Goal: Task Accomplishment & Management: Manage account settings

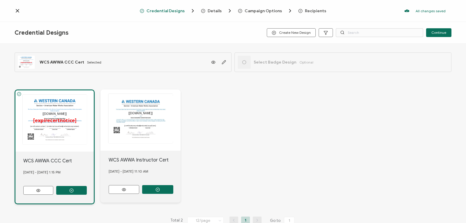
click at [17, 12] on icon at bounding box center [17, 10] width 3 height 3
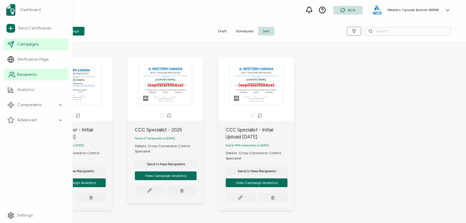
click at [25, 75] on span "Recipients" at bounding box center [26, 75] width 19 height 6
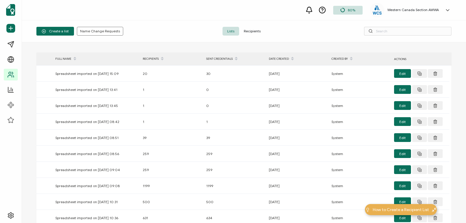
click at [252, 32] on span "Recipients" at bounding box center [252, 31] width 26 height 9
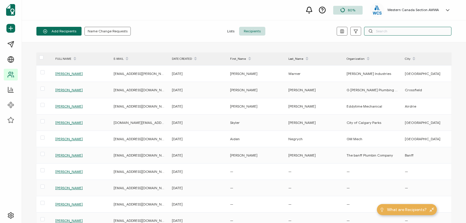
click at [379, 29] on input "text" at bounding box center [407, 31] width 87 height 9
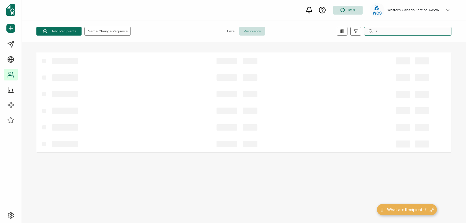
type input "r"
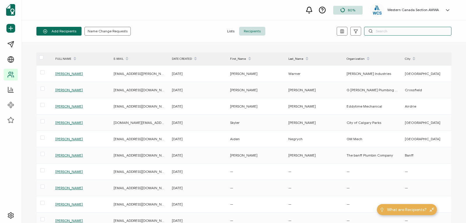
click at [382, 33] on input "text" at bounding box center [407, 31] width 87 height 9
click at [391, 31] on input "text" at bounding box center [407, 31] width 87 height 9
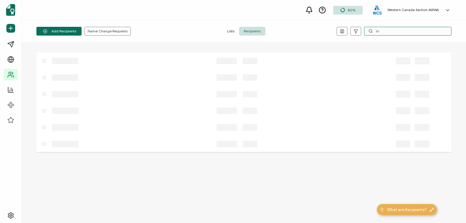
type input "b"
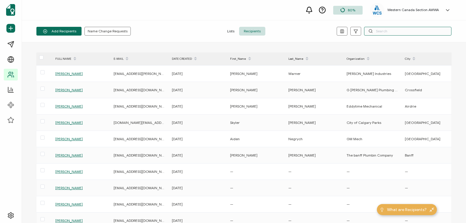
click at [374, 30] on input "text" at bounding box center [407, 31] width 87 height 9
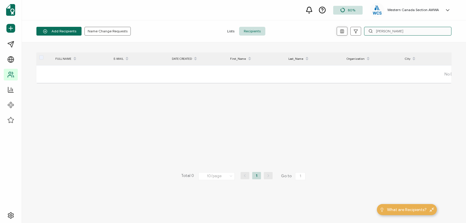
drag, startPoint x: 402, startPoint y: 30, endPoint x: 338, endPoint y: 31, distance: 63.8
click at [338, 31] on div "[PERSON_NAME]" at bounding box center [382, 31] width 138 height 9
click at [393, 29] on input "[PERSON_NAME]" at bounding box center [407, 31] width 87 height 9
drag, startPoint x: 393, startPoint y: 29, endPoint x: 372, endPoint y: 30, distance: 21.0
click at [372, 30] on div "[PERSON_NAME]" at bounding box center [407, 31] width 87 height 9
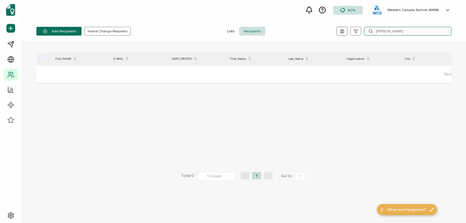
drag, startPoint x: 384, startPoint y: 31, endPoint x: 343, endPoint y: 31, distance: 41.1
click at [343, 31] on div "[PERSON_NAME]" at bounding box center [382, 31] width 138 height 9
drag, startPoint x: 369, startPoint y: 33, endPoint x: 328, endPoint y: 33, distance: 41.1
click at [328, 33] on div "ciaran ha" at bounding box center [382, 31] width 138 height 9
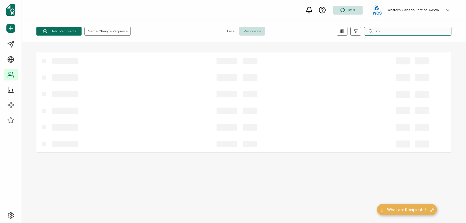
type input "r"
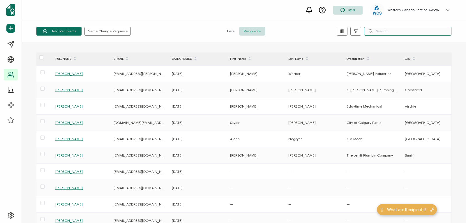
click at [391, 29] on input "text" at bounding box center [407, 31] width 87 height 9
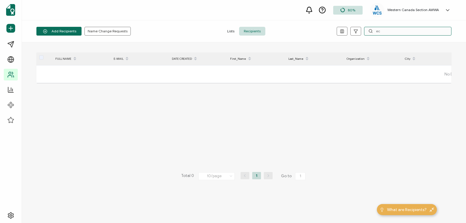
type input "e"
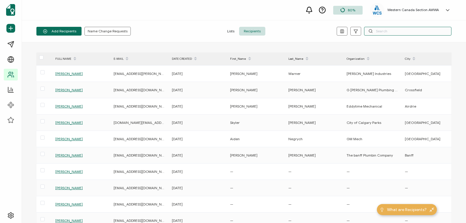
click at [388, 30] on input "text" at bounding box center [407, 31] width 87 height 9
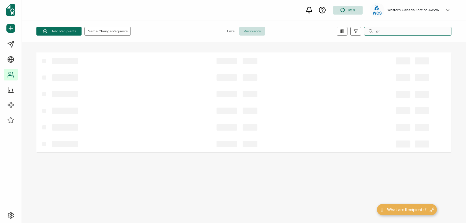
type input "g"
type input "p"
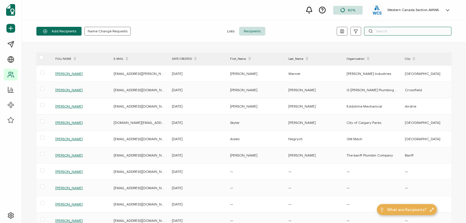
click at [381, 32] on input "text" at bounding box center [407, 31] width 87 height 9
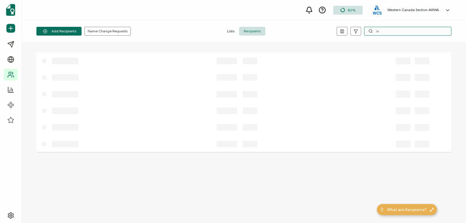
type input "i"
type input "b"
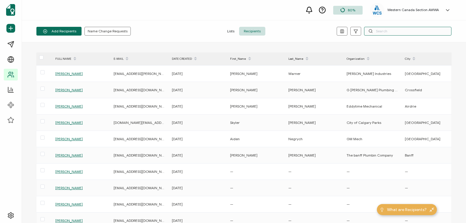
click at [394, 29] on input "text" at bounding box center [407, 31] width 87 height 9
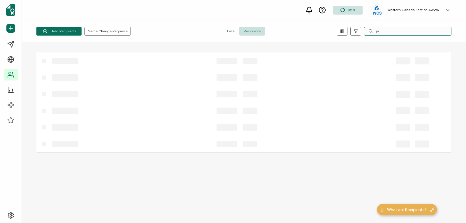
type input "j"
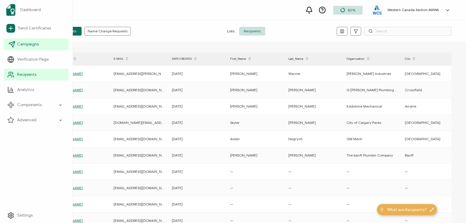
click at [27, 44] on span "Campaigns" at bounding box center [28, 44] width 22 height 6
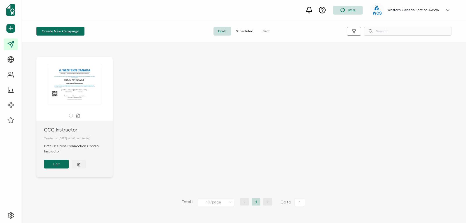
click at [264, 32] on span "Sent" at bounding box center [266, 31] width 16 height 9
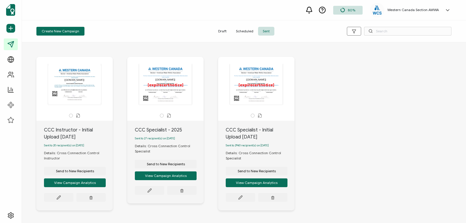
click at [153, 86] on div "The recipient’s full name, which will be automatically filled based on the info…" at bounding box center [165, 84] width 61 height 41
click at [94, 169] on span "Send to New Recipients" at bounding box center [75, 170] width 38 height 3
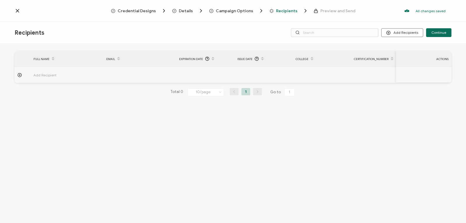
click at [287, 10] on span "Recipients" at bounding box center [286, 11] width 21 height 4
click at [396, 33] on button "Add Recipients" at bounding box center [402, 32] width 42 height 9
click at [397, 49] on span "Upload Recipients" at bounding box center [409, 48] width 29 height 4
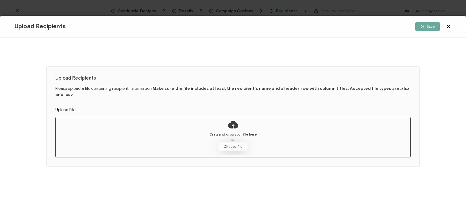
click at [236, 142] on button "Choose file" at bounding box center [232, 146] width 29 height 9
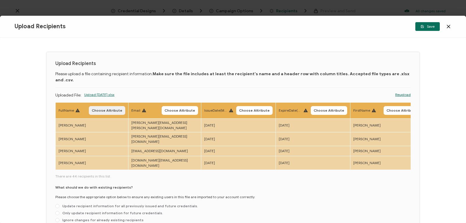
click at [116, 109] on span "Choose Attribute" at bounding box center [107, 110] width 31 height 3
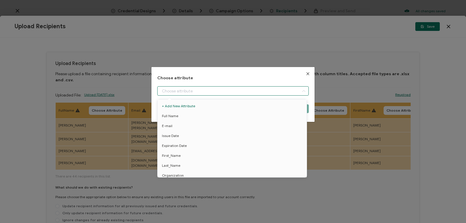
click at [285, 91] on input "dialog" at bounding box center [232, 90] width 151 height 9
click at [282, 117] on li "Full Name" at bounding box center [233, 116] width 154 height 10
type input "Full Name"
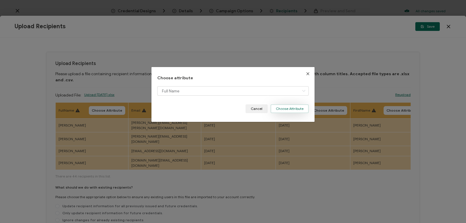
click at [283, 109] on button "Choose Attribute" at bounding box center [290, 108] width 38 height 9
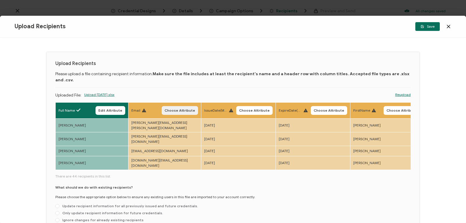
click at [175, 109] on span "Choose Attribute" at bounding box center [180, 110] width 31 height 3
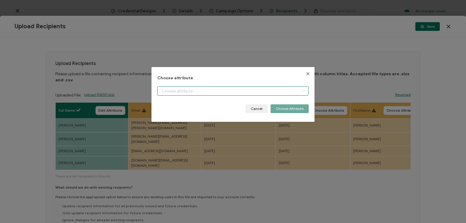
click at [191, 90] on input "dialog" at bounding box center [232, 90] width 151 height 9
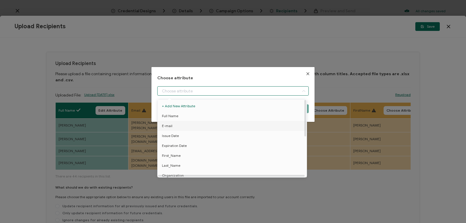
click at [184, 127] on li "E-mail" at bounding box center [233, 126] width 154 height 10
type input "E-mail"
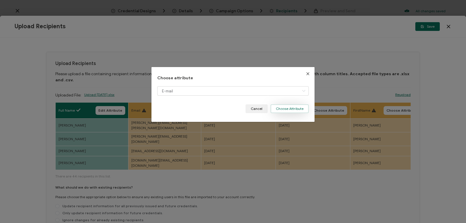
click at [283, 109] on button "Choose Attribute" at bounding box center [290, 108] width 38 height 9
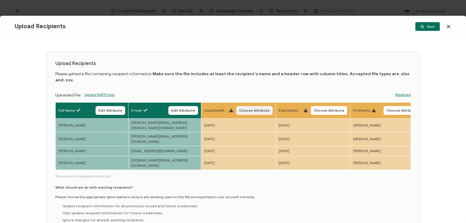
click at [251, 109] on span "Choose Attribute" at bounding box center [254, 110] width 31 height 3
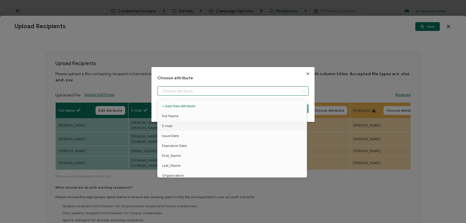
click at [279, 90] on input "dialog" at bounding box center [232, 90] width 151 height 9
click at [263, 137] on li "Issue Date" at bounding box center [233, 136] width 154 height 10
type input "Issue Date"
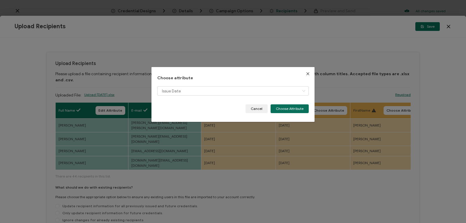
click at [294, 104] on div "Issue Date" at bounding box center [232, 95] width 151 height 18
click at [293, 109] on button "Choose Attribute" at bounding box center [290, 108] width 38 height 9
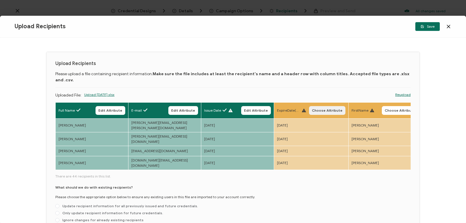
click at [319, 109] on span "Choose Attribute" at bounding box center [327, 110] width 31 height 3
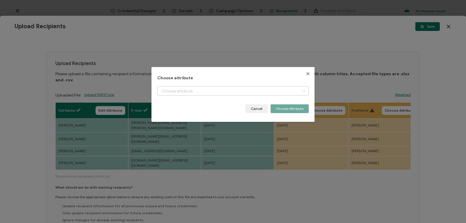
click at [301, 90] on icon "dialog" at bounding box center [303, 90] width 7 height 9
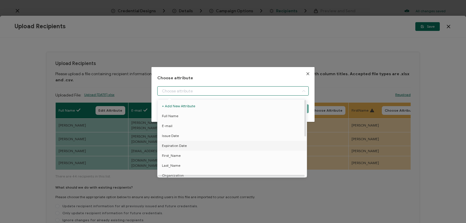
click at [291, 147] on li "Expiration Date" at bounding box center [233, 146] width 154 height 10
type input "Expiration Date"
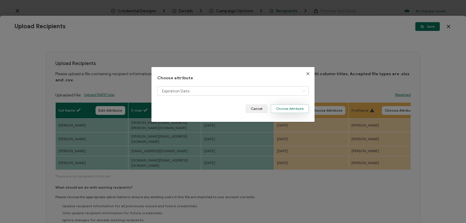
click at [297, 108] on button "Choose Attribute" at bounding box center [290, 108] width 38 height 9
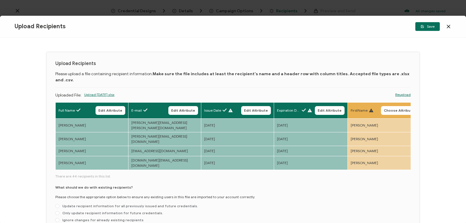
drag, startPoint x: 173, startPoint y: 153, endPoint x: 194, endPoint y: 156, distance: 21.7
click at [194, 156] on div "Full Name Edit Attribute E-mail Edit Attribute Issue Date Edit Attribute Expira…" at bounding box center [232, 163] width 355 height 123
drag, startPoint x: 174, startPoint y: 154, endPoint x: 188, endPoint y: 154, distance: 14.0
click at [188, 154] on div "Full Name Edit Attribute E-mail Edit Attribute Issue Date Edit Attribute Expira…" at bounding box center [232, 136] width 355 height 68
click at [397, 109] on span "Choose Attribute" at bounding box center [399, 110] width 31 height 3
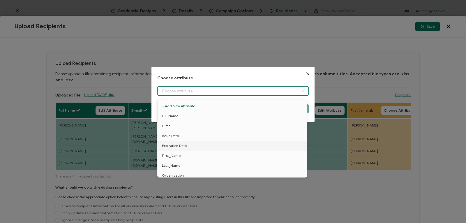
click at [281, 91] on input "dialog" at bounding box center [232, 90] width 151 height 9
click at [263, 159] on li "First_Name" at bounding box center [233, 156] width 154 height 10
type input "First_Name"
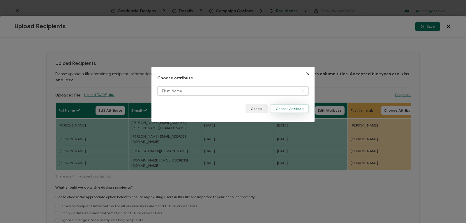
click at [274, 107] on button "Choose Attribute" at bounding box center [290, 108] width 38 height 9
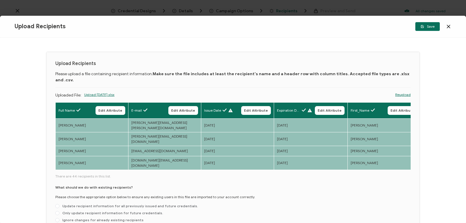
drag, startPoint x: 174, startPoint y: 154, endPoint x: 198, endPoint y: 154, distance: 23.6
click at [198, 154] on div "Full Name Edit Attribute E-mail Edit Attribute Issue Date Edit Attribute Expira…" at bounding box center [232, 136] width 355 height 68
drag, startPoint x: 173, startPoint y: 153, endPoint x: 189, endPoint y: 153, distance: 16.3
click at [189, 153] on div "Full Name Edit Attribute E-mail Edit Attribute Issue Date Edit Attribute Expira…" at bounding box center [232, 136] width 355 height 68
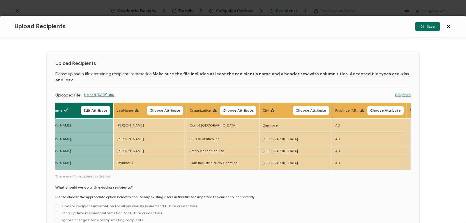
scroll to position [0, 313]
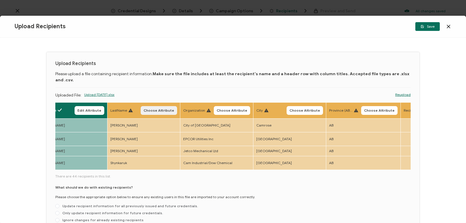
click at [155, 109] on span "Choose Attribute" at bounding box center [159, 110] width 31 height 3
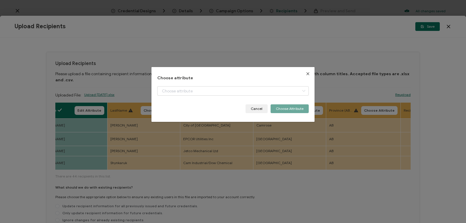
click at [174, 83] on div "Choose attribute Cancel Choose Attribute" at bounding box center [232, 95] width 151 height 38
click at [173, 91] on input "dialog" at bounding box center [232, 90] width 151 height 9
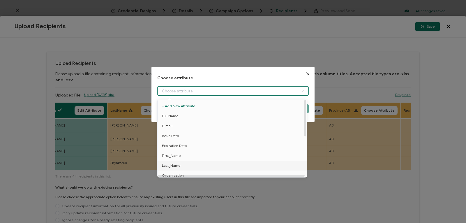
click at [175, 165] on span "Last_Name" at bounding box center [171, 165] width 18 height 10
type input "Last_Name"
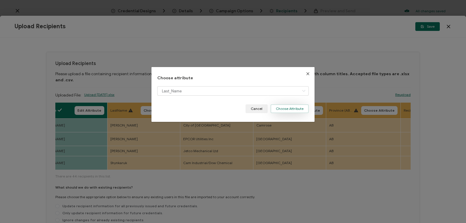
click at [283, 107] on button "Choose Attribute" at bounding box center [290, 108] width 38 height 9
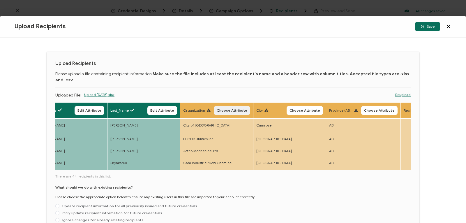
click at [225, 109] on span "Choose Attribute" at bounding box center [232, 110] width 31 height 3
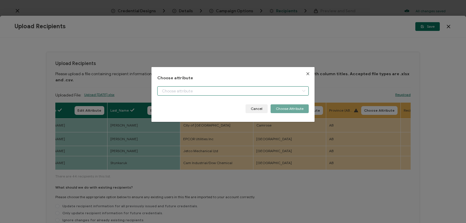
click at [281, 91] on input "dialog" at bounding box center [232, 90] width 151 height 9
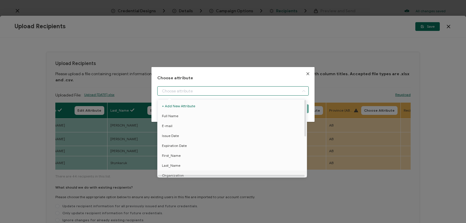
click at [279, 173] on li "Organization" at bounding box center [233, 175] width 154 height 10
type input "Organization"
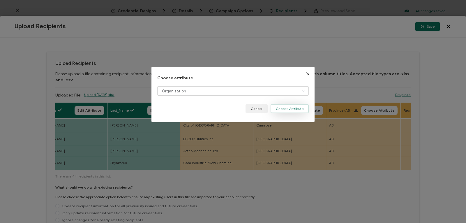
click at [287, 107] on button "Choose Attribute" at bounding box center [290, 108] width 38 height 9
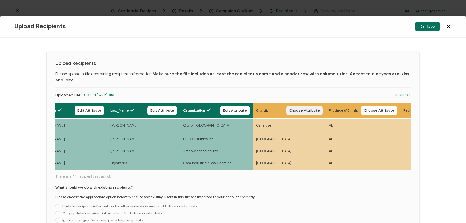
click at [298, 109] on span "Choose Attribute" at bounding box center [304, 110] width 31 height 3
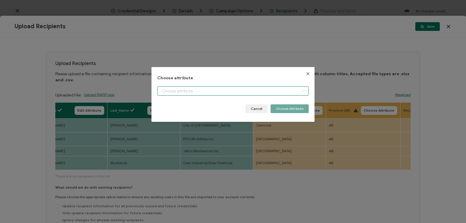
click at [287, 89] on input "dialog" at bounding box center [232, 90] width 151 height 9
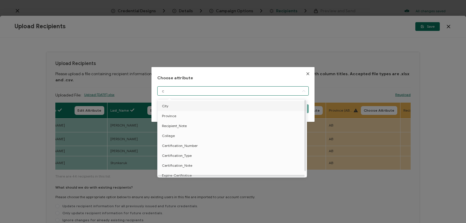
click at [266, 108] on li "City" at bounding box center [233, 106] width 154 height 10
type input "City"
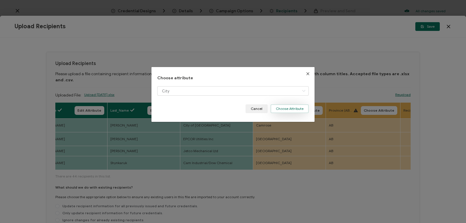
click at [284, 106] on button "Choose Attribute" at bounding box center [290, 108] width 38 height 9
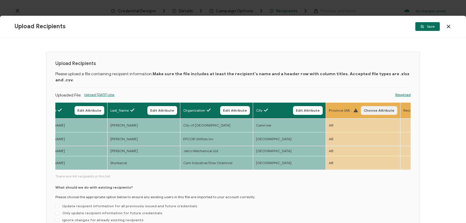
click at [370, 106] on button "Choose Attribute" at bounding box center [379, 110] width 36 height 9
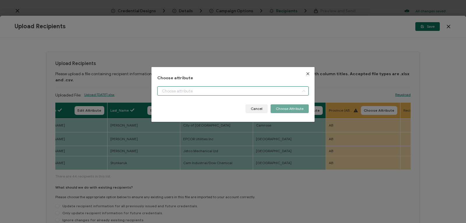
click at [294, 92] on input "dialog" at bounding box center [232, 90] width 151 height 9
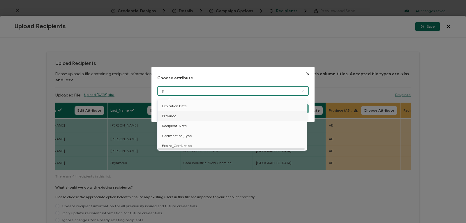
click at [199, 117] on li "Province" at bounding box center [233, 116] width 154 height 10
type input "Province"
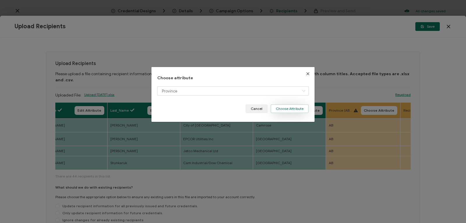
click at [296, 108] on button "Choose Attribute" at bounding box center [290, 108] width 38 height 9
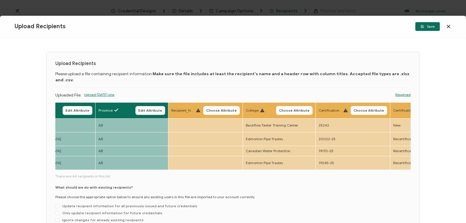
scroll to position [0, 549]
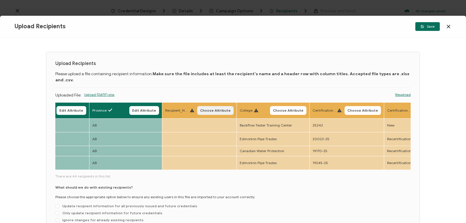
click at [206, 109] on span "Choose Attribute" at bounding box center [215, 110] width 31 height 3
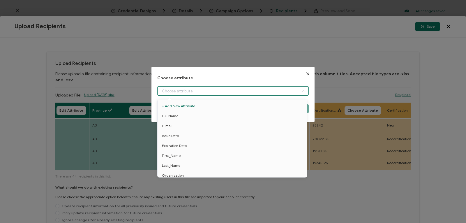
click at [195, 91] on input "dialog" at bounding box center [232, 90] width 151 height 9
click at [190, 144] on li "Recipient_Note" at bounding box center [233, 146] width 154 height 10
type input "Recipient_Note"
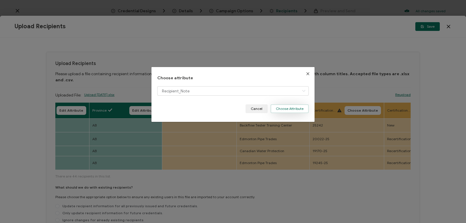
click at [280, 108] on button "Choose Attribute" at bounding box center [290, 108] width 38 height 9
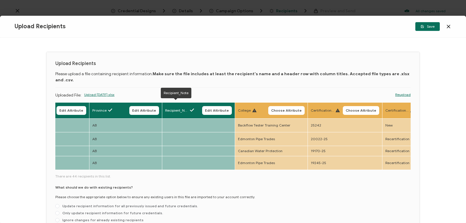
click at [187, 108] on span "Recipient_Note" at bounding box center [176, 110] width 23 height 5
click at [273, 109] on span "Choose Attribute" at bounding box center [286, 110] width 31 height 3
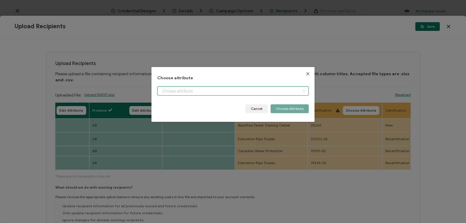
click at [263, 91] on input "dialog" at bounding box center [232, 90] width 151 height 9
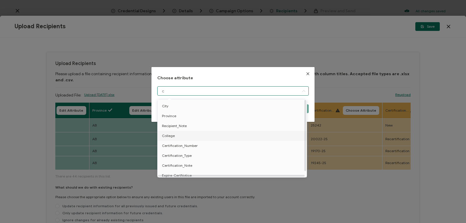
click at [249, 138] on li "College" at bounding box center [233, 136] width 154 height 10
type input "College"
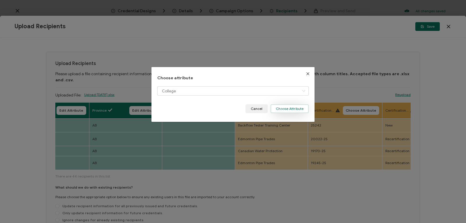
click at [282, 109] on button "Choose Attribute" at bounding box center [290, 108] width 38 height 9
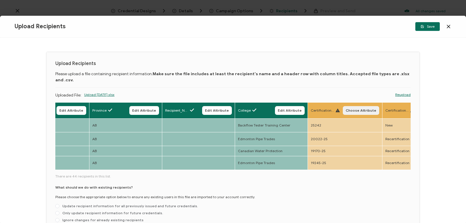
click at [349, 109] on span "Choose Attribute" at bounding box center [361, 110] width 31 height 3
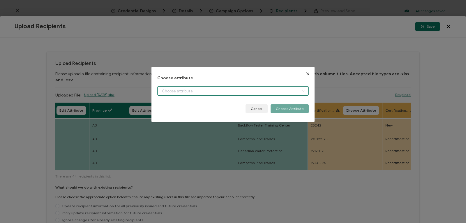
click at [285, 91] on input "dialog" at bounding box center [232, 90] width 151 height 9
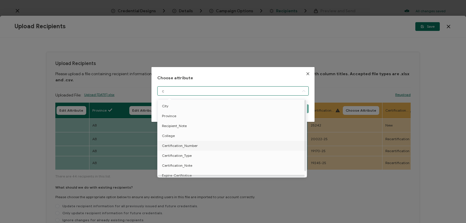
click at [270, 146] on li "Certification_Number" at bounding box center [233, 146] width 154 height 10
type input "Certification_Number"
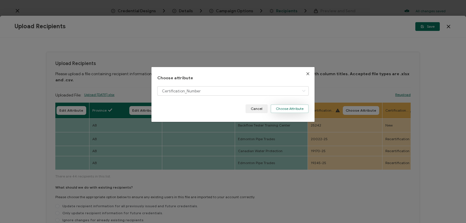
click at [301, 109] on button "Choose Attribute" at bounding box center [290, 108] width 38 height 9
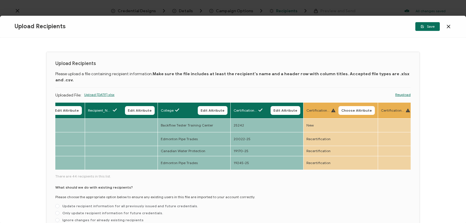
scroll to position [0, 666]
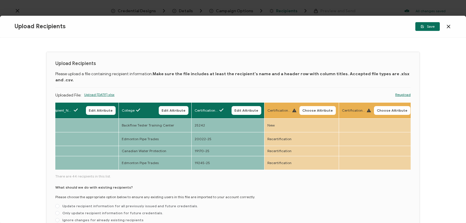
click at [292, 108] on icon at bounding box center [294, 110] width 4 height 4
click at [310, 109] on span "Choose Attribute" at bounding box center [317, 110] width 31 height 3
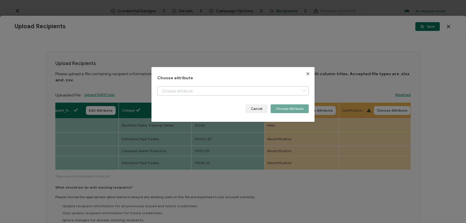
click at [302, 92] on icon "dialog" at bounding box center [303, 90] width 7 height 9
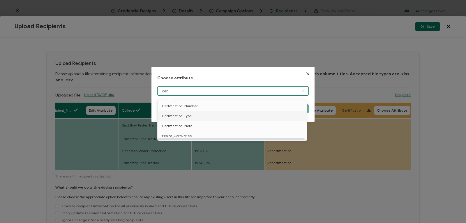
click at [255, 119] on li "Certification_Type" at bounding box center [233, 116] width 154 height 10
type input "Certification_Type"
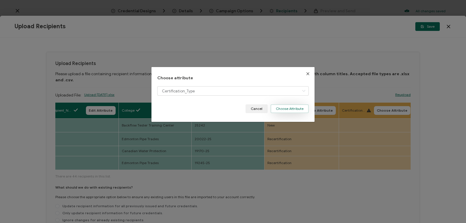
click at [273, 109] on button "Choose Attribute" at bounding box center [290, 108] width 38 height 9
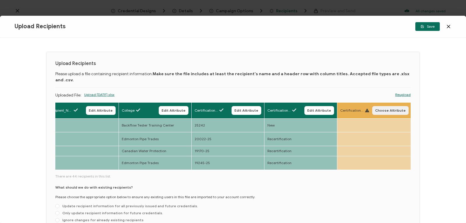
click at [384, 109] on span "Choose Attribute" at bounding box center [390, 110] width 31 height 3
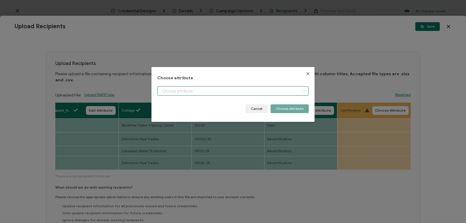
click at [285, 90] on input "dialog" at bounding box center [232, 90] width 151 height 9
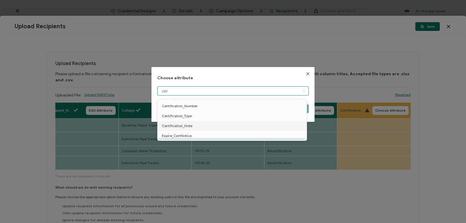
click at [277, 128] on li "Certification_Note" at bounding box center [233, 126] width 154 height 10
type input "Certification_Note"
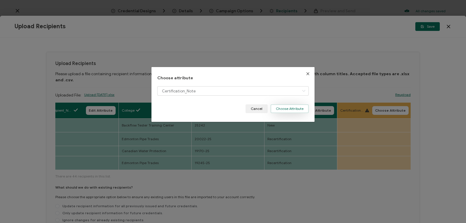
click at [294, 106] on button "Choose Attribute" at bounding box center [290, 108] width 38 height 9
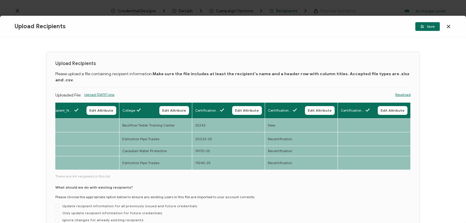
drag, startPoint x: 464, startPoint y: 78, endPoint x: 456, endPoint y: 40, distance: 38.9
click at [456, 40] on div "Upload Recipients Please upload a file containing recipient information. Make s…" at bounding box center [233, 130] width 466 height 185
click at [56, 211] on span at bounding box center [57, 213] width 4 height 4
click at [56, 211] on input "Only update recipient information for future credentials." at bounding box center [57, 213] width 4 height 5
radio input "true"
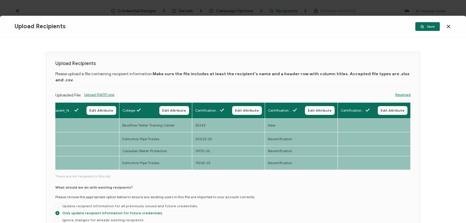
scroll to position [25, 0]
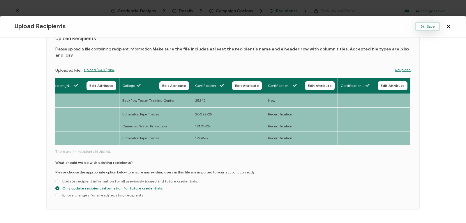
click at [425, 26] on span "Save" at bounding box center [427, 26] width 14 height 3
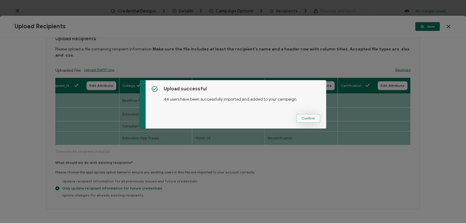
click at [305, 117] on span "Confirm" at bounding box center [308, 117] width 14 height 3
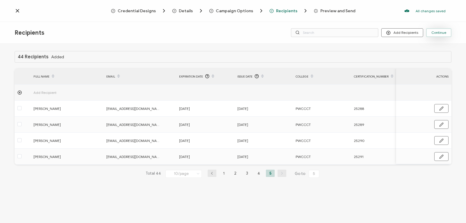
click at [437, 31] on span "Continue" at bounding box center [438, 32] width 15 height 3
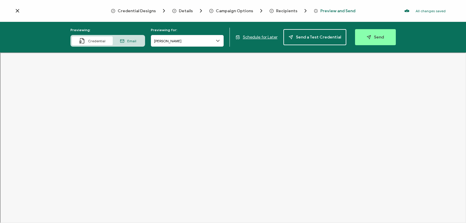
click at [218, 39] on icon at bounding box center [218, 41] width 6 height 6
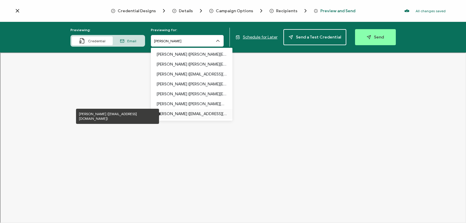
click at [214, 113] on p "[PERSON_NAME] ([EMAIL_ADDRESS][DOMAIN_NAME])" at bounding box center [192, 114] width 70 height 10
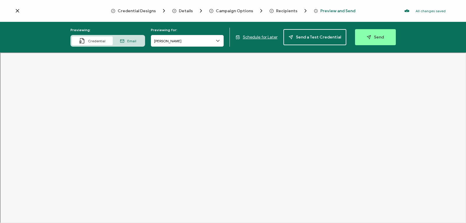
click at [218, 41] on icon at bounding box center [217, 40] width 3 height 1
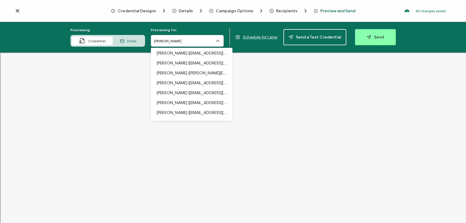
scroll to position [359, 0]
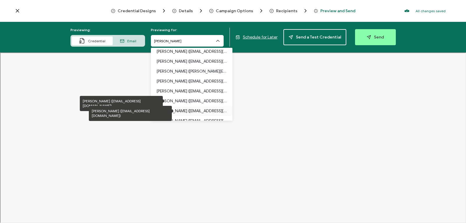
click at [190, 111] on p "[PERSON_NAME] ([EMAIL_ADDRESS][DOMAIN_NAME])" at bounding box center [192, 111] width 70 height 10
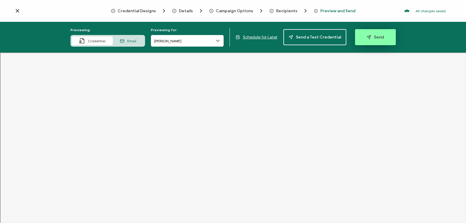
click at [372, 37] on span "Send" at bounding box center [375, 37] width 17 height 4
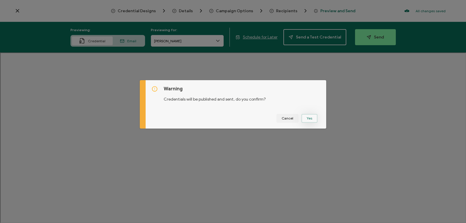
click at [310, 120] on button "Yes" at bounding box center [309, 118] width 16 height 9
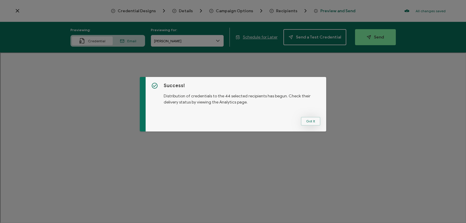
click at [314, 121] on button "Got It" at bounding box center [311, 121] width 20 height 9
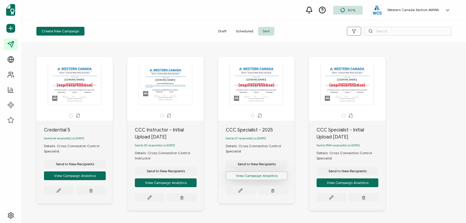
click at [106, 176] on button "View Campaign Analytics" at bounding box center [75, 175] width 62 height 9
click at [266, 96] on div "The recipient’s full name, which will be automatically filled based on the info…" at bounding box center [256, 84] width 61 height 41
click at [60, 192] on icon at bounding box center [58, 189] width 3 height 3
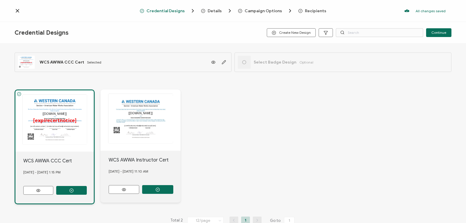
click at [17, 8] on icon at bounding box center [18, 11] width 6 height 6
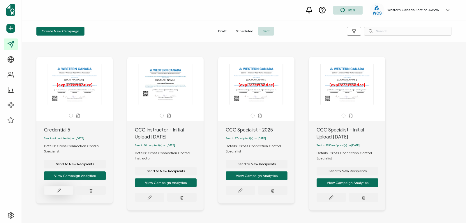
click at [59, 189] on button at bounding box center [58, 190] width 29 height 9
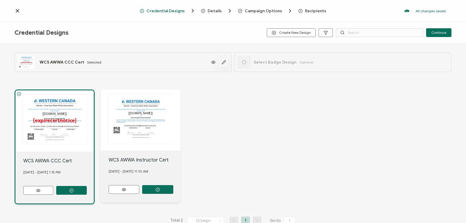
click at [223, 61] on icon "button" at bounding box center [224, 62] width 4 height 4
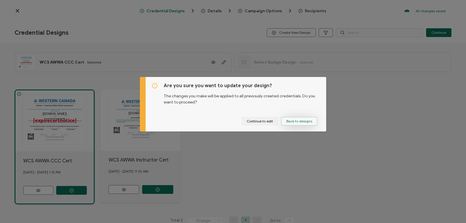
click at [294, 121] on span "Back to designs" at bounding box center [299, 120] width 26 height 3
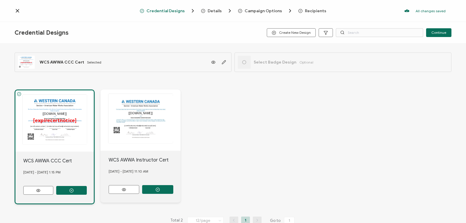
click at [16, 9] on icon at bounding box center [18, 11] width 6 height 6
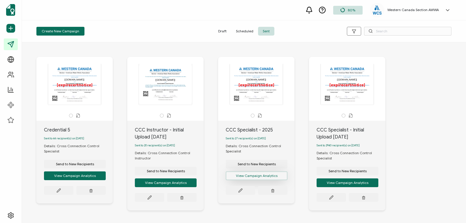
click at [106, 176] on button "View Campaign Analytics" at bounding box center [75, 175] width 62 height 9
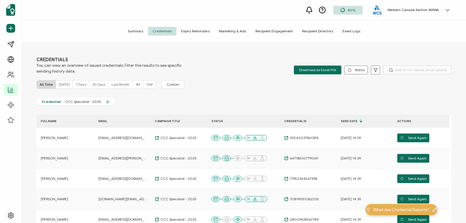
click at [314, 31] on span "Recipient Directory" at bounding box center [317, 31] width 40 height 9
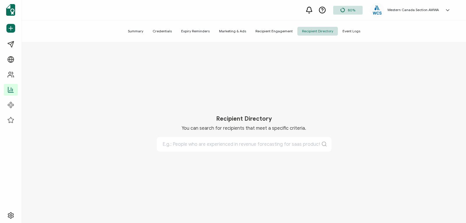
click at [275, 30] on span "Recipient Engagement" at bounding box center [274, 31] width 47 height 9
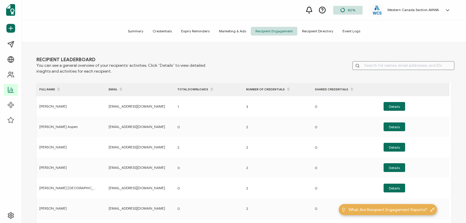
click at [136, 31] on span "Summary" at bounding box center [135, 31] width 25 height 9
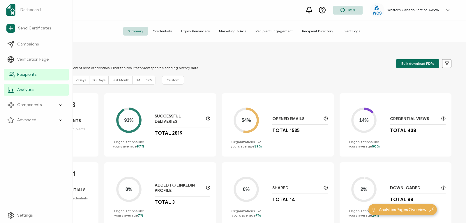
click at [40, 75] on link "Recipients" at bounding box center [36, 75] width 65 height 12
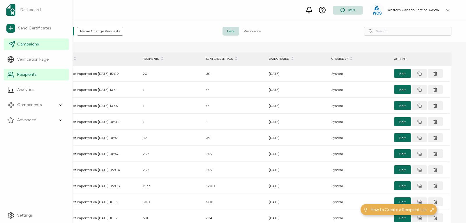
click at [38, 45] on span "Campaigns" at bounding box center [28, 44] width 22 height 6
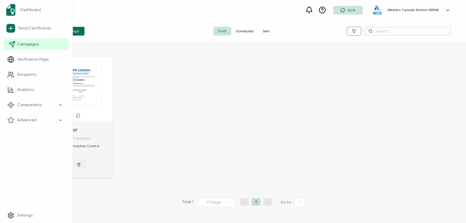
click at [38, 45] on span "Campaigns" at bounding box center [28, 44] width 22 height 6
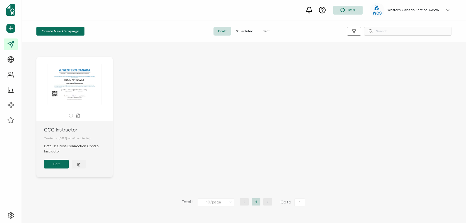
click at [267, 31] on span "Sent" at bounding box center [266, 31] width 16 height 9
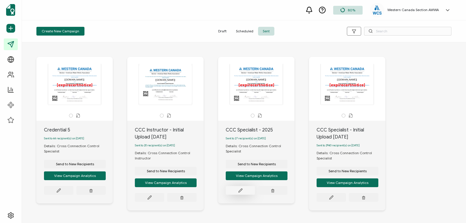
click at [61, 192] on icon at bounding box center [58, 190] width 4 height 4
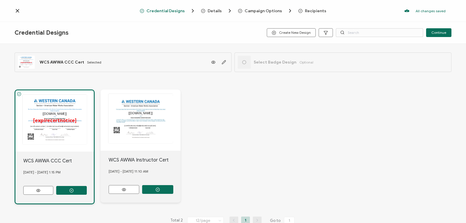
click at [312, 13] on span "Recipients" at bounding box center [315, 11] width 21 height 4
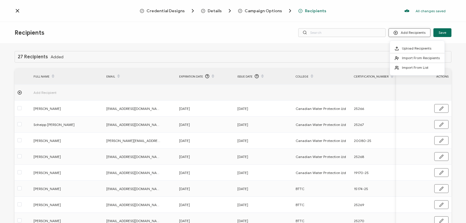
click at [417, 32] on button "Add Recipients" at bounding box center [409, 32] width 42 height 9
click at [410, 51] on li "Upload Recipients" at bounding box center [417, 49] width 54 height 10
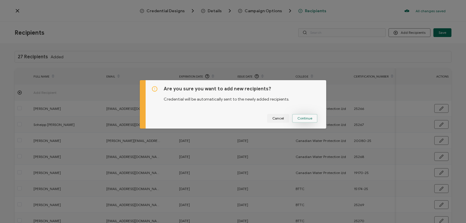
click at [300, 120] on button "Continue" at bounding box center [304, 118] width 25 height 9
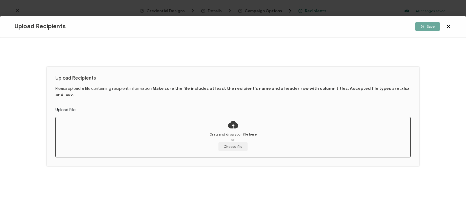
click at [447, 24] on icon at bounding box center [449, 27] width 6 height 6
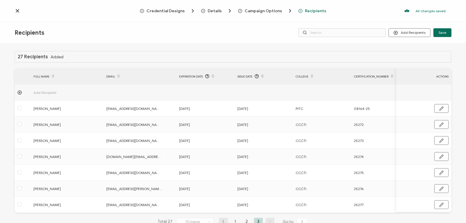
click at [17, 12] on icon at bounding box center [18, 11] width 6 height 6
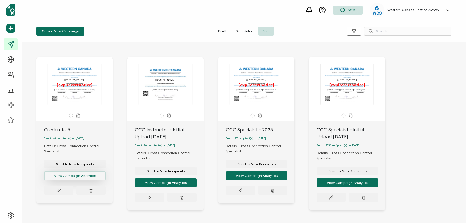
click at [70, 176] on button "View Campaign Analytics" at bounding box center [75, 175] width 62 height 9
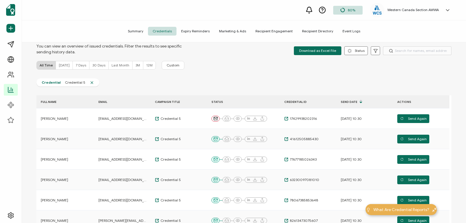
scroll to position [12, 0]
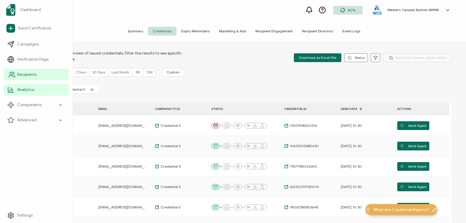
click at [9, 73] on icon at bounding box center [11, 74] width 7 height 7
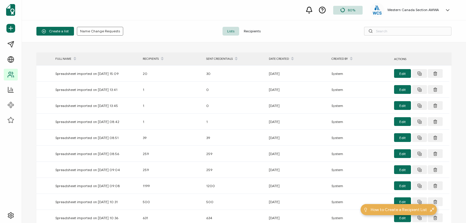
click at [248, 31] on span "Recipients" at bounding box center [252, 31] width 26 height 9
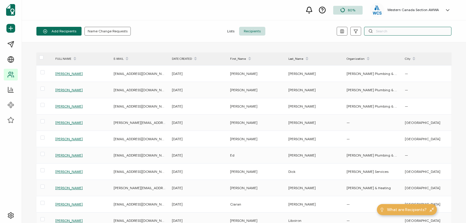
click at [394, 29] on input "text" at bounding box center [407, 31] width 87 height 9
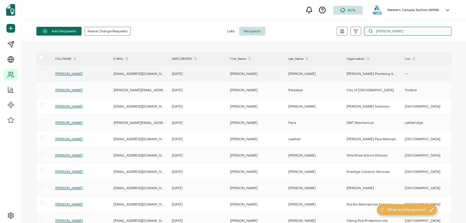
type input "[PERSON_NAME]"
click at [68, 73] on span "[PERSON_NAME]" at bounding box center [68, 73] width 27 height 4
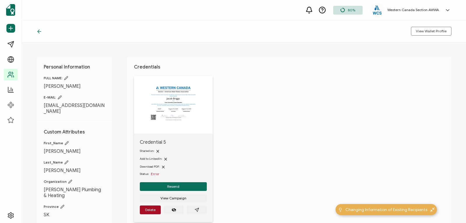
click at [59, 97] on icon at bounding box center [60, 97] width 4 height 4
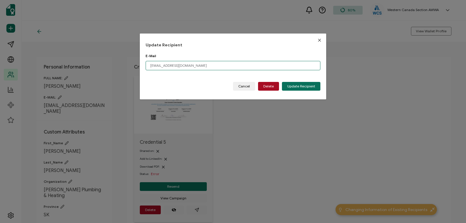
click at [152, 66] on input "[EMAIL_ADDRESS][DOMAIN_NAME]" at bounding box center [233, 65] width 175 height 9
drag, startPoint x: 190, startPoint y: 66, endPoint x: 132, endPoint y: 64, distance: 57.4
click at [132, 64] on div "Update Recipient E-Mail [EMAIL_ADDRESS][DOMAIN_NAME] Please enter a valid email…" at bounding box center [233, 111] width 466 height 223
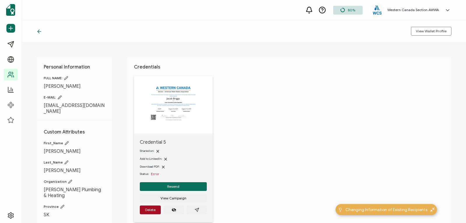
click at [58, 96] on icon at bounding box center [60, 97] width 4 height 4
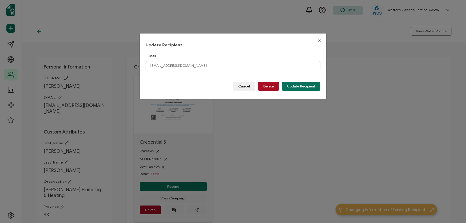
drag, startPoint x: 192, startPoint y: 65, endPoint x: 133, endPoint y: 65, distance: 58.2
click at [133, 65] on div "Update Recipient E-Mail [EMAIL_ADDRESS][DOMAIN_NAME] Please enter a valid email…" at bounding box center [233, 111] width 466 height 223
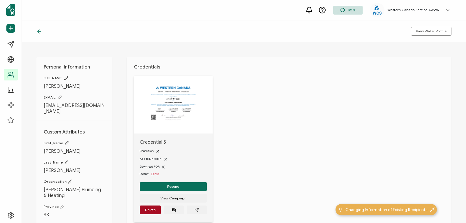
click at [60, 97] on icon at bounding box center [60, 97] width 4 height 4
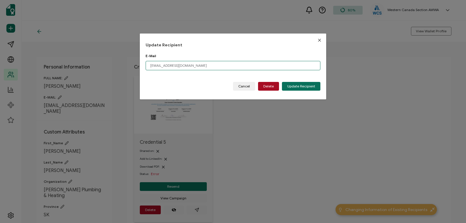
click at [189, 65] on input "[EMAIL_ADDRESS][DOMAIN_NAME]" at bounding box center [233, 65] width 175 height 9
type input "j"
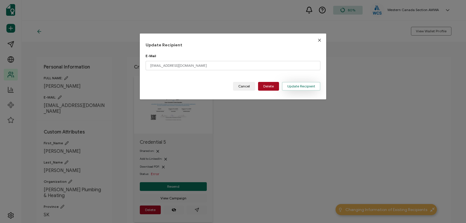
click at [292, 84] on span "Update Recipient" at bounding box center [301, 85] width 28 height 3
type input "[EMAIL_ADDRESS][DOMAIN_NAME]"
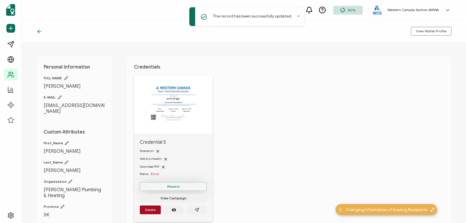
click at [175, 186] on span "Resend" at bounding box center [173, 186] width 12 height 3
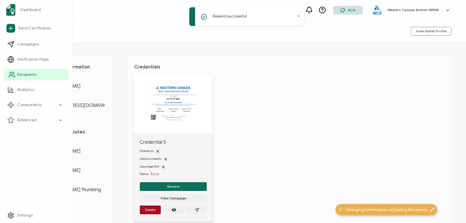
click at [22, 73] on span "Recipients" at bounding box center [26, 75] width 19 height 6
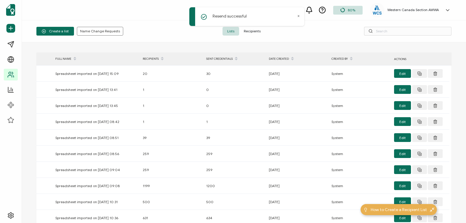
click at [250, 31] on span "Recipients" at bounding box center [252, 31] width 26 height 9
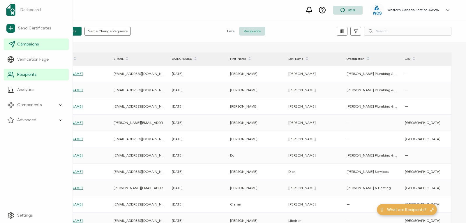
click at [24, 43] on span "Campaigns" at bounding box center [28, 44] width 22 height 6
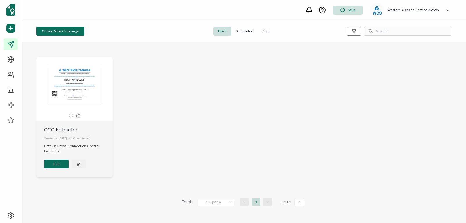
click at [263, 31] on span "Sent" at bounding box center [266, 31] width 16 height 9
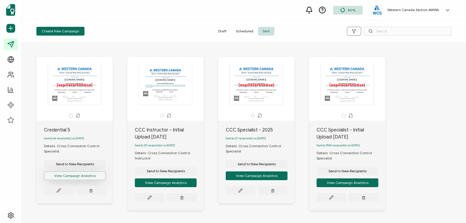
click at [75, 178] on button "View Campaign Analytics" at bounding box center [75, 175] width 62 height 9
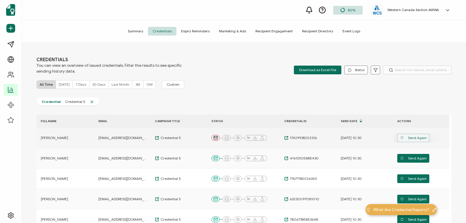
click at [408, 135] on span "Send Again" at bounding box center [413, 137] width 26 height 9
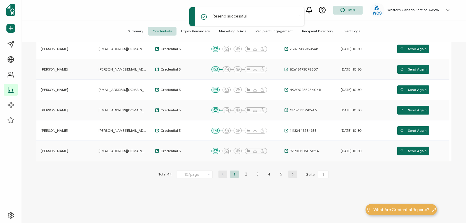
scroll to position [176, 0]
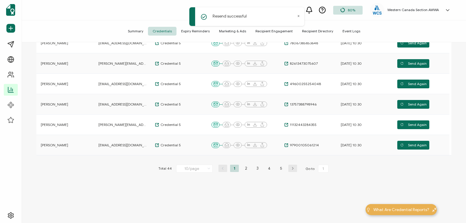
click at [290, 167] on icon "button" at bounding box center [292, 168] width 9 height 3
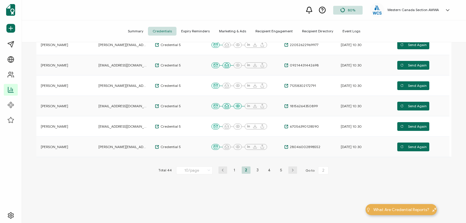
scroll to position [179, 0]
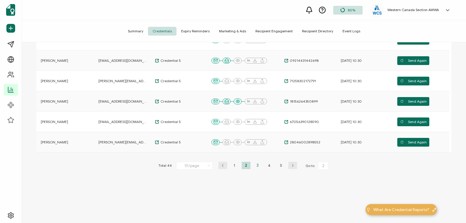
click at [256, 165] on li "3" at bounding box center [257, 165] width 9 height 7
type input "3"
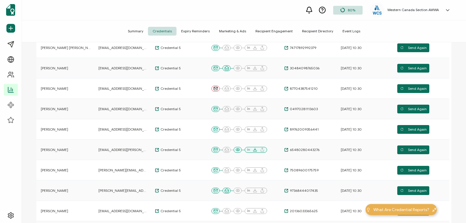
scroll to position [91, 0]
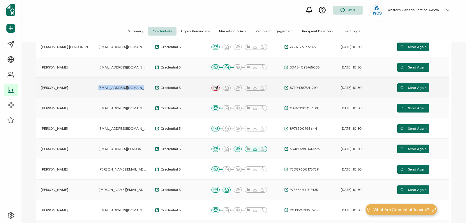
drag, startPoint x: 144, startPoint y: 89, endPoint x: 98, endPoint y: 89, distance: 45.7
click at [98, 89] on div "[EMAIL_ADDRESS][DOMAIN_NAME]" at bounding box center [122, 87] width 56 height 5
copy span "[EMAIL_ADDRESS][DOMAIN_NAME]"
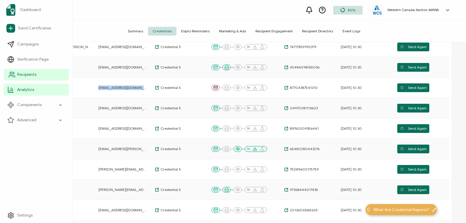
click at [15, 73] on link "Recipients" at bounding box center [36, 75] width 65 height 12
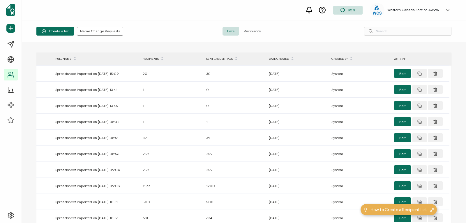
click at [250, 32] on span "Recipients" at bounding box center [252, 31] width 26 height 9
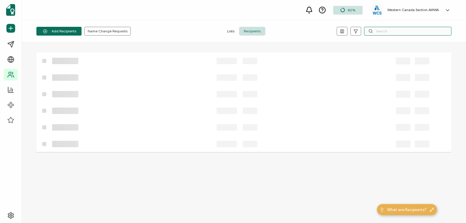
click at [378, 31] on input "text" at bounding box center [407, 31] width 87 height 9
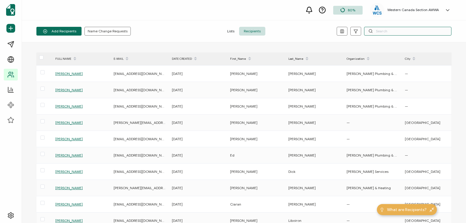
paste input "[EMAIL_ADDRESS][DOMAIN_NAME]"
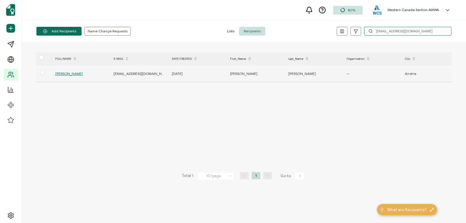
type input "[EMAIL_ADDRESS][DOMAIN_NAME]"
click at [70, 73] on span "[PERSON_NAME]" at bounding box center [68, 73] width 27 height 4
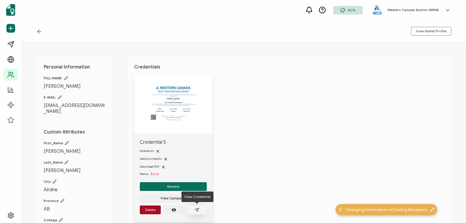
click at [197, 209] on icon "paper plane outline" at bounding box center [197, 209] width 5 height 5
click at [59, 96] on icon at bounding box center [60, 97] width 4 height 4
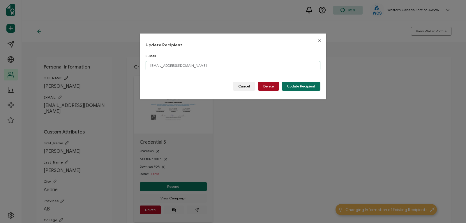
click at [206, 68] on input "[EMAIL_ADDRESS][DOMAIN_NAME]" at bounding box center [233, 65] width 175 height 9
type input "c"
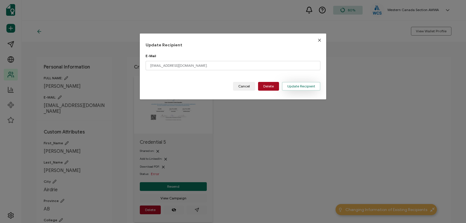
click at [294, 85] on span "Update Recipient" at bounding box center [301, 85] width 28 height 3
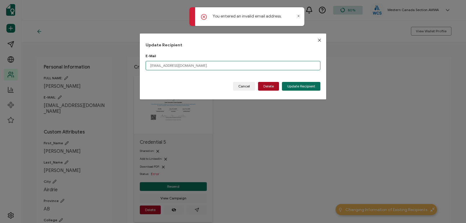
click at [211, 63] on input "[EMAIL_ADDRESS][DOMAIN_NAME]." at bounding box center [233, 65] width 175 height 9
type input "[EMAIL_ADDRESS][DOMAIN_NAME]"
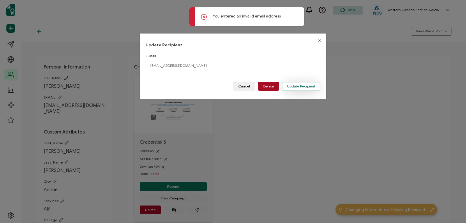
click at [292, 86] on span "Update Recipient" at bounding box center [301, 85] width 28 height 3
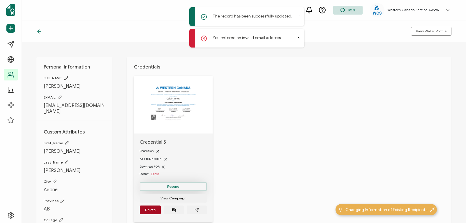
click at [190, 184] on button "Resend" at bounding box center [173, 186] width 67 height 9
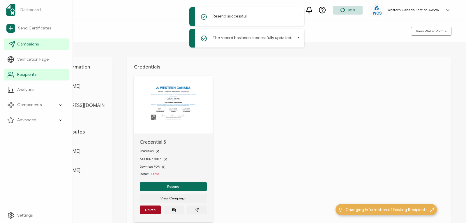
click at [15, 43] on icon at bounding box center [11, 44] width 7 height 7
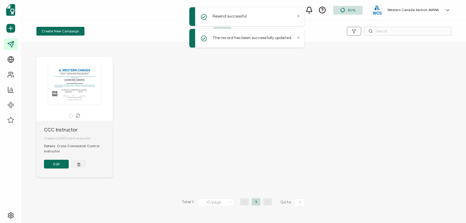
click at [298, 15] on icon at bounding box center [298, 16] width 3 height 3
click at [298, 36] on div "Create New Campaign Draft Scheduled Sent" at bounding box center [244, 31] width 444 height 22
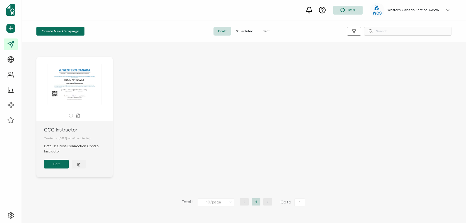
click at [265, 31] on span "Sent" at bounding box center [266, 31] width 16 height 9
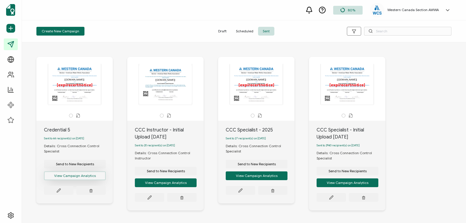
click at [79, 177] on button "View Campaign Analytics" at bounding box center [75, 175] width 62 height 9
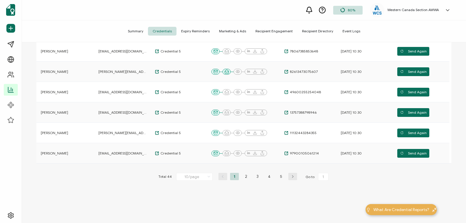
scroll to position [181, 0]
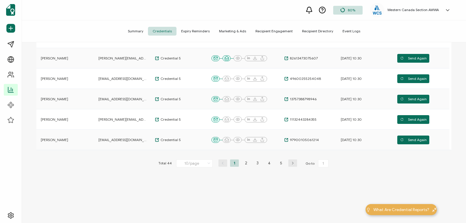
click at [289, 161] on icon "button" at bounding box center [292, 162] width 9 height 3
click at [258, 162] on li "3" at bounding box center [257, 162] width 9 height 7
click at [266, 163] on li "4" at bounding box center [269, 162] width 9 height 7
click at [280, 160] on li "5" at bounding box center [281, 162] width 9 height 7
type input "5"
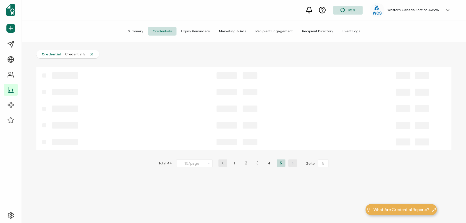
scroll to position [59, 0]
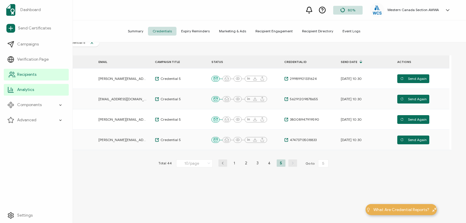
click at [14, 71] on icon at bounding box center [11, 74] width 7 height 7
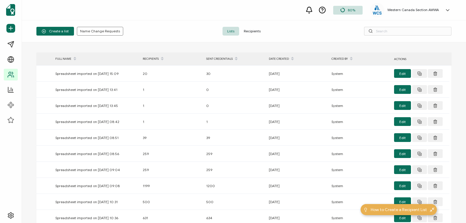
click at [249, 29] on span "Recipients" at bounding box center [252, 31] width 26 height 9
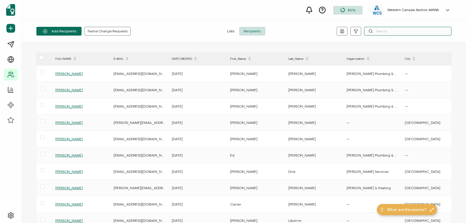
click at [381, 32] on input "text" at bounding box center [407, 31] width 87 height 9
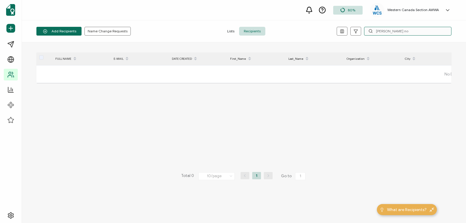
drag, startPoint x: 394, startPoint y: 32, endPoint x: 348, endPoint y: 24, distance: 47.3
click at [348, 24] on div "Add Recipients Upload Spreadsheet Add a Single Recipient Name Change Requests L…" at bounding box center [244, 31] width 444 height 22
drag, startPoint x: 382, startPoint y: 29, endPoint x: 352, endPoint y: 28, distance: 30.0
click at [352, 28] on div "[PERSON_NAME]" at bounding box center [382, 31] width 138 height 9
paste input "[EMAIL_ADDRESS][DOMAIN_NAME]"
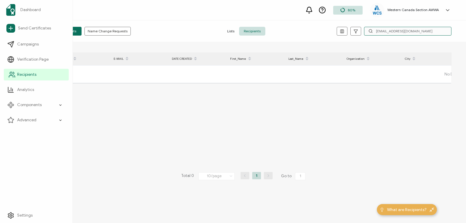
type input "[EMAIL_ADDRESS][DOMAIN_NAME]"
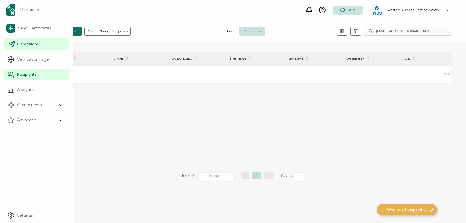
click at [16, 47] on link "Campaigns" at bounding box center [36, 44] width 65 height 12
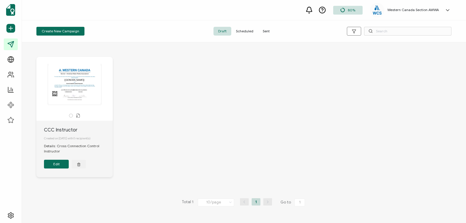
click at [268, 30] on span "Sent" at bounding box center [266, 31] width 16 height 9
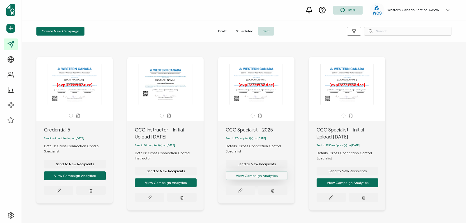
click at [106, 176] on button "View Campaign Analytics" at bounding box center [75, 175] width 62 height 9
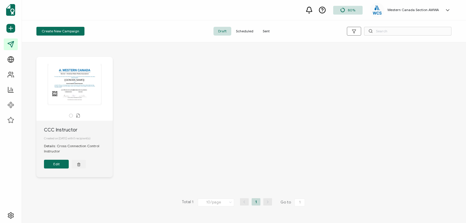
click at [268, 29] on span "Sent" at bounding box center [266, 31] width 16 height 9
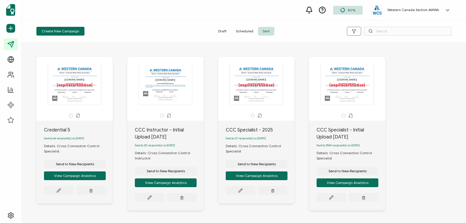
click at [261, 86] on div "The recipient’s full name, which will be automatically filled based on the info…" at bounding box center [256, 84] width 61 height 41
click at [73, 189] on button at bounding box center [58, 190] width 29 height 9
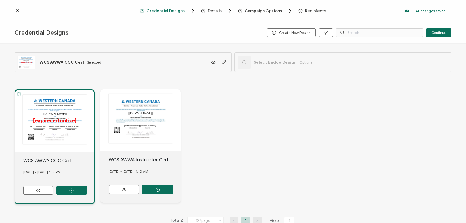
click at [313, 11] on span "Recipients" at bounding box center [315, 11] width 21 height 4
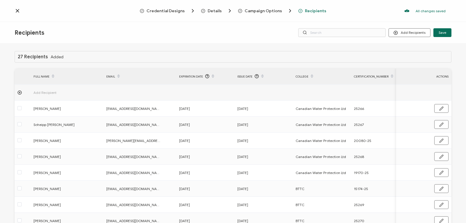
click at [17, 9] on icon at bounding box center [18, 11] width 6 height 6
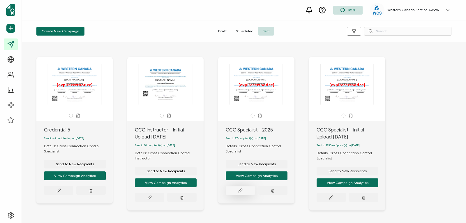
click at [61, 190] on icon at bounding box center [58, 190] width 4 height 4
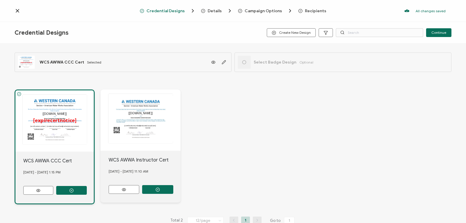
click at [312, 10] on span "Recipients" at bounding box center [315, 11] width 21 height 4
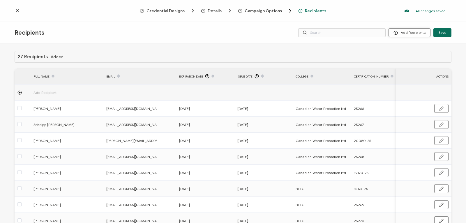
click at [411, 31] on button "Add Recipients" at bounding box center [409, 32] width 42 height 9
click at [408, 48] on span "Upload Recipients" at bounding box center [416, 48] width 29 height 4
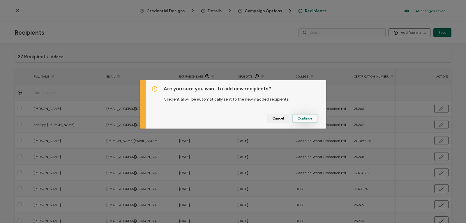
click at [303, 117] on span "Continue" at bounding box center [304, 117] width 15 height 3
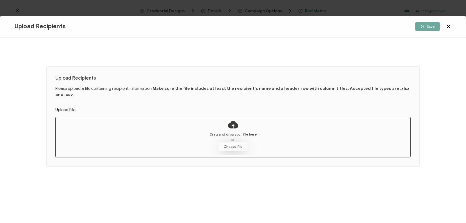
click at [239, 142] on button "Choose file" at bounding box center [232, 146] width 29 height 9
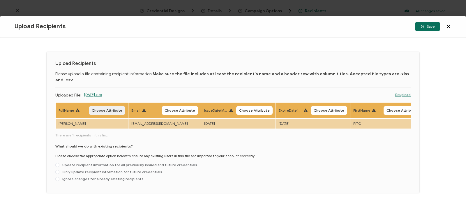
click at [108, 106] on button "Choose Attribute" at bounding box center [107, 110] width 36 height 9
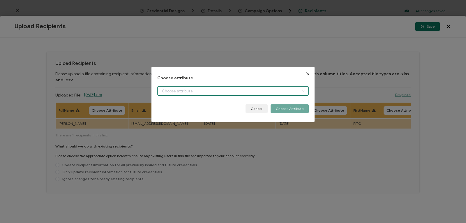
click at [182, 91] on input "dialog" at bounding box center [232, 90] width 151 height 9
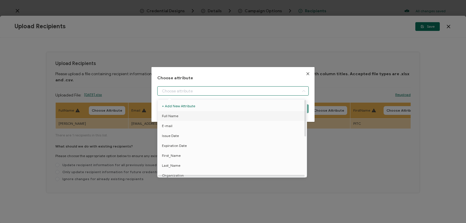
click at [168, 119] on span "Full Name" at bounding box center [170, 116] width 16 height 10
type input "Full Name"
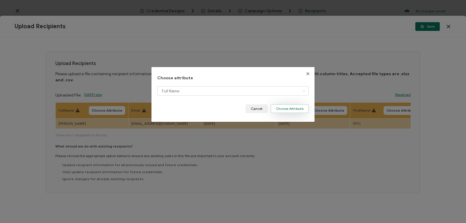
click at [291, 111] on button "Choose Attribute" at bounding box center [290, 108] width 38 height 9
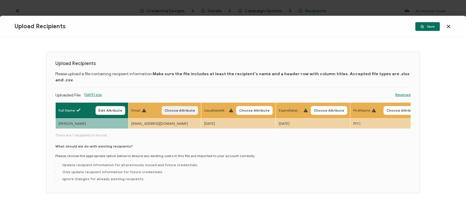
click at [188, 109] on span "Choose Attribute" at bounding box center [180, 110] width 31 height 3
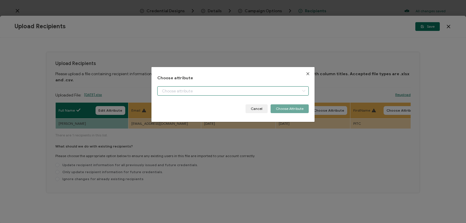
click at [185, 89] on input "dialog" at bounding box center [232, 90] width 151 height 9
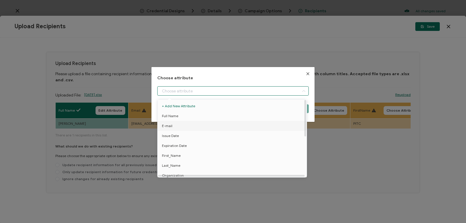
click at [172, 126] on li "E-mail" at bounding box center [233, 126] width 154 height 10
type input "E-mail"
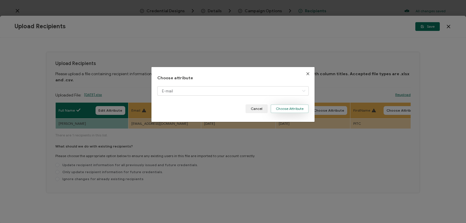
click at [285, 109] on button "Choose Attribute" at bounding box center [290, 108] width 38 height 9
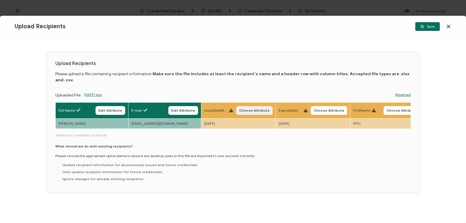
click at [241, 109] on span "Choose Attribute" at bounding box center [254, 110] width 31 height 3
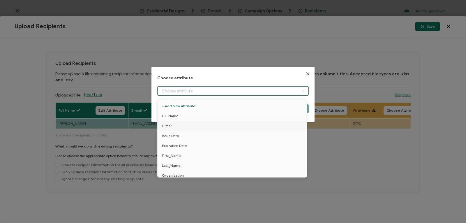
click at [231, 90] on input "dialog" at bounding box center [232, 90] width 151 height 9
click at [217, 135] on li "Issue Date" at bounding box center [233, 136] width 154 height 10
type input "Issue Date"
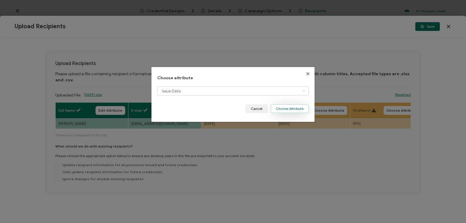
click at [283, 108] on button "Choose Attribute" at bounding box center [290, 108] width 38 height 9
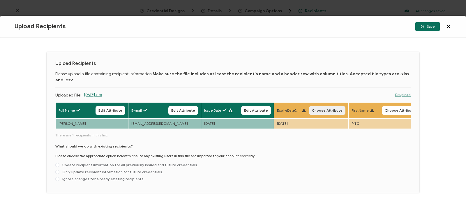
click at [318, 109] on span "Choose Attribute" at bounding box center [327, 110] width 31 height 3
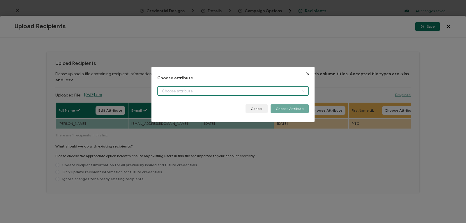
click at [282, 90] on input "dialog" at bounding box center [232, 90] width 151 height 9
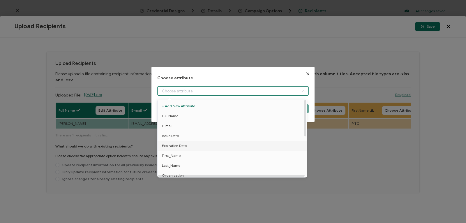
click at [271, 148] on li "Expiration Date" at bounding box center [233, 146] width 154 height 10
type input "Expiration Date"
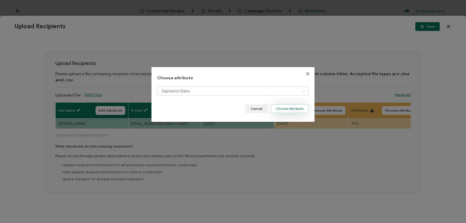
click at [288, 108] on button "Choose Attribute" at bounding box center [290, 108] width 38 height 9
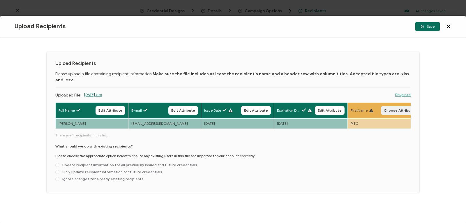
click at [397, 109] on span "Choose Attribute" at bounding box center [399, 110] width 31 height 3
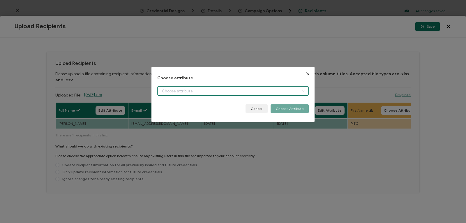
click at [294, 89] on input "dialog" at bounding box center [232, 90] width 151 height 9
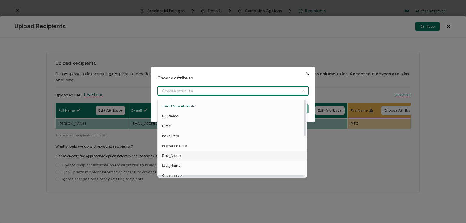
click at [279, 156] on li "First_Name" at bounding box center [233, 156] width 154 height 10
type input "First_Name"
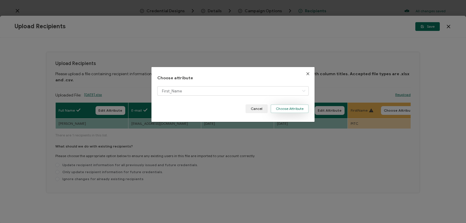
click at [285, 109] on button "Choose Attribute" at bounding box center [290, 108] width 38 height 9
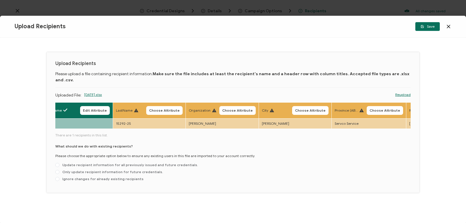
scroll to position [0, 308]
click at [165, 109] on span "Choose Attribute" at bounding box center [163, 110] width 31 height 3
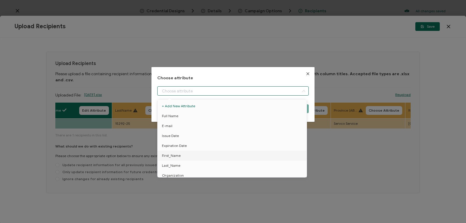
click at [168, 89] on input "dialog" at bounding box center [232, 90] width 151 height 9
click at [174, 165] on span "Last_Name" at bounding box center [171, 165] width 18 height 10
type input "Last_Name"
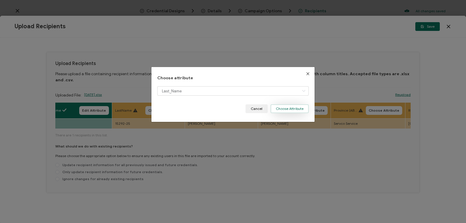
click at [285, 110] on button "Choose Attribute" at bounding box center [290, 108] width 38 height 9
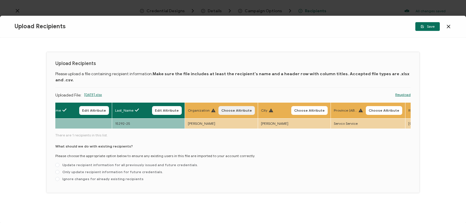
click at [228, 109] on span "Choose Attribute" at bounding box center [236, 110] width 31 height 3
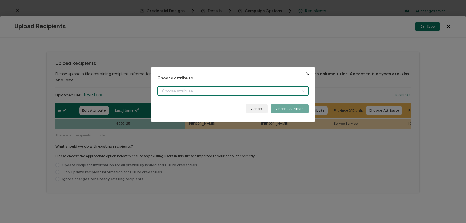
click at [222, 89] on input "dialog" at bounding box center [232, 90] width 151 height 9
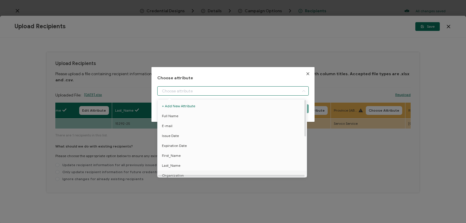
click at [176, 173] on span "Organization" at bounding box center [173, 175] width 22 height 10
type input "Organization"
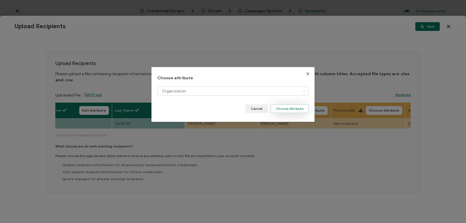
click at [277, 108] on button "Choose Attribute" at bounding box center [290, 108] width 38 height 9
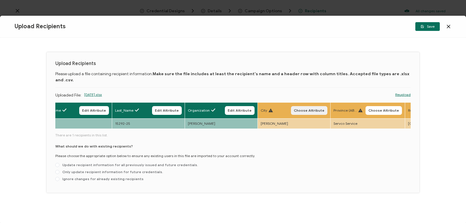
click at [310, 109] on span "Choose Attribute" at bounding box center [309, 110] width 31 height 3
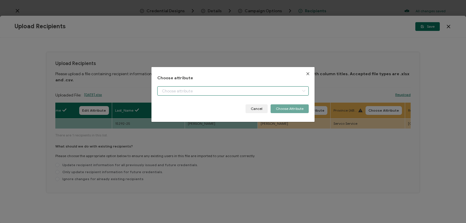
click at [277, 89] on input "dialog" at bounding box center [232, 90] width 151 height 9
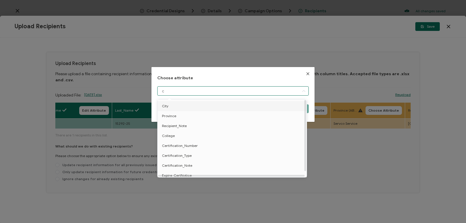
click at [239, 106] on li "City" at bounding box center [233, 106] width 154 height 10
type input "City"
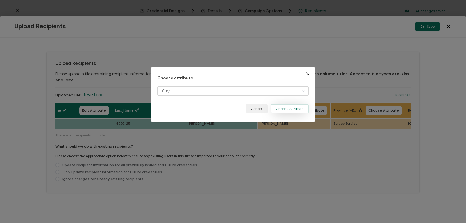
click at [298, 109] on button "Choose Attribute" at bounding box center [290, 108] width 38 height 9
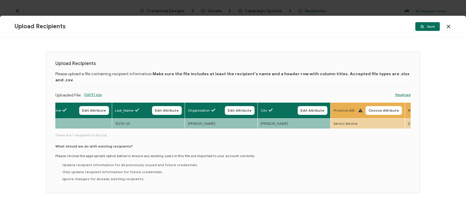
click at [365, 106] on div "Province (ABrev) Choose Attribute" at bounding box center [367, 110] width 68 height 9
click at [373, 109] on span "Choose Attribute" at bounding box center [383, 110] width 31 height 3
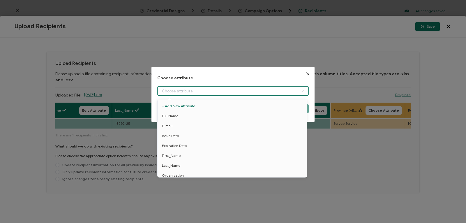
click at [284, 93] on input "dialog" at bounding box center [232, 90] width 151 height 9
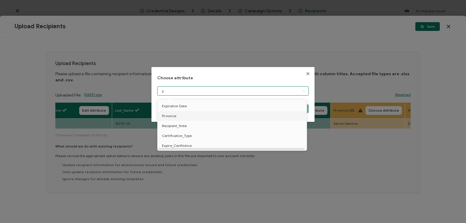
click at [270, 112] on li "Province" at bounding box center [233, 116] width 154 height 10
type input "Province"
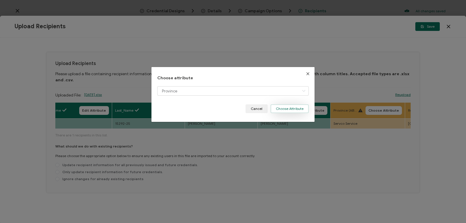
click at [305, 107] on button "Choose Attribute" at bounding box center [290, 108] width 38 height 9
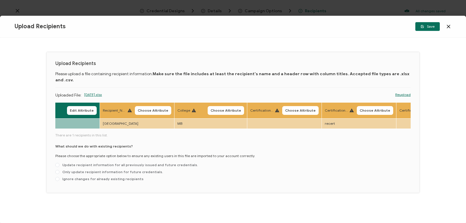
scroll to position [0, 619]
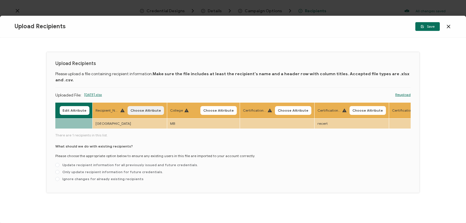
click at [142, 109] on span "Choose Attribute" at bounding box center [145, 110] width 31 height 3
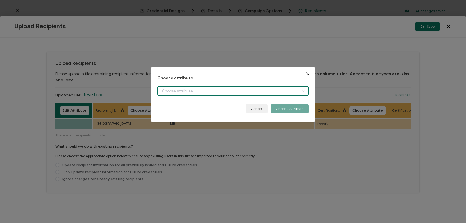
click at [162, 89] on input "dialog" at bounding box center [232, 90] width 151 height 9
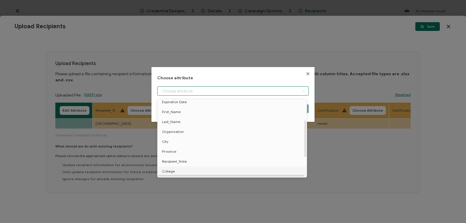
scroll to position [54, 0]
click at [173, 152] on span "Recipient_Note" at bounding box center [174, 151] width 25 height 10
type input "Recipient_Note"
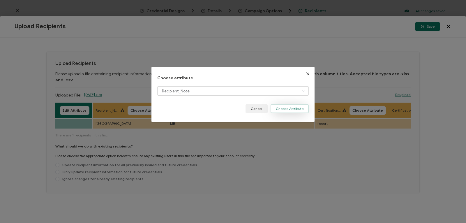
click at [285, 107] on button "Choose Attribute" at bounding box center [290, 108] width 38 height 9
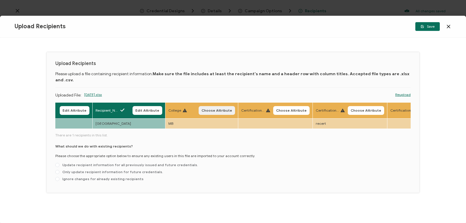
click at [216, 109] on span "Choose Attribute" at bounding box center [217, 110] width 31 height 3
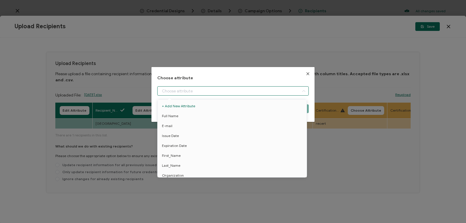
click at [209, 90] on input "dialog" at bounding box center [232, 90] width 151 height 9
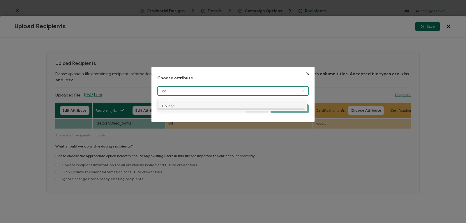
click at [204, 105] on li "College" at bounding box center [233, 106] width 154 height 10
type input "College"
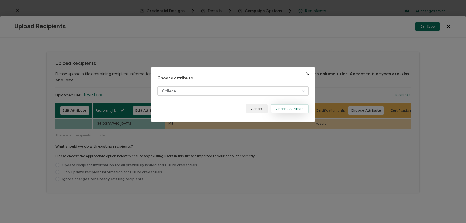
click at [285, 109] on button "Choose Attribute" at bounding box center [290, 108] width 38 height 9
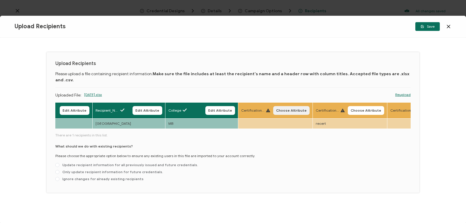
click at [282, 109] on span "Choose Attribute" at bounding box center [291, 110] width 31 height 3
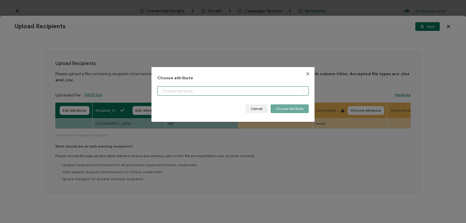
click at [247, 90] on input "dialog" at bounding box center [232, 90] width 151 height 9
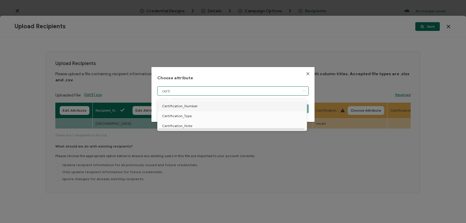
click at [236, 106] on li "Certification_Number" at bounding box center [233, 106] width 154 height 10
type input "Certification_Number"
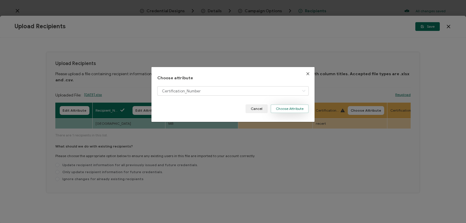
click at [281, 107] on button "Choose Attribute" at bounding box center [290, 108] width 38 height 9
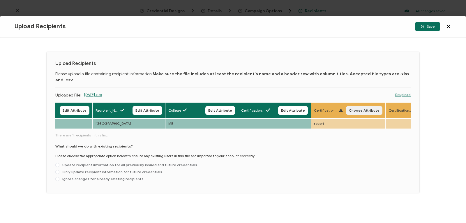
click at [349, 106] on button "Choose Attribute" at bounding box center [364, 110] width 36 height 9
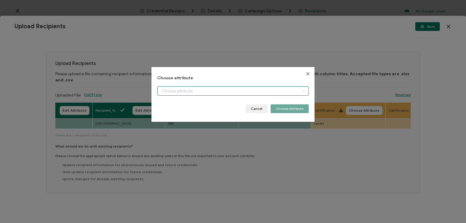
click at [275, 89] on input "dialog" at bounding box center [232, 90] width 151 height 9
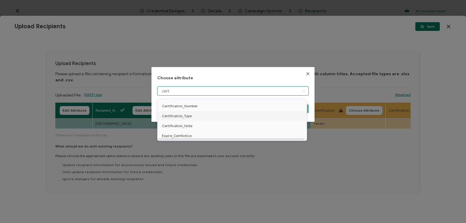
click at [269, 117] on li "Certification_Type" at bounding box center [233, 116] width 154 height 10
type input "Certification_Type"
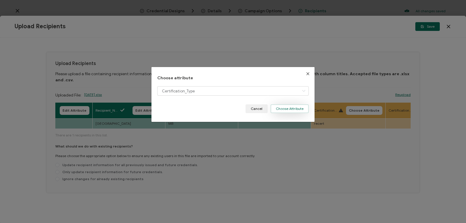
click at [287, 110] on button "Choose Attribute" at bounding box center [290, 108] width 38 height 9
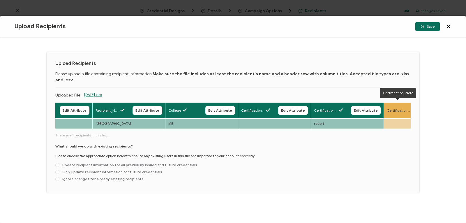
click at [396, 108] on span "Certification_Note" at bounding box center [398, 110] width 23 height 5
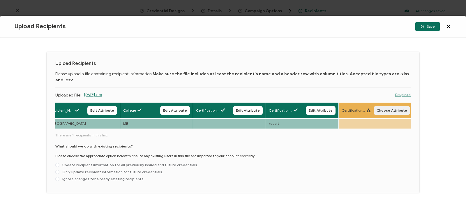
click at [392, 109] on span "Choose Attribute" at bounding box center [392, 110] width 31 height 3
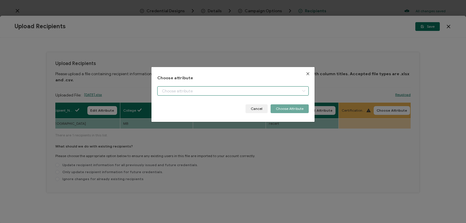
click at [291, 88] on input "dialog" at bounding box center [232, 90] width 151 height 9
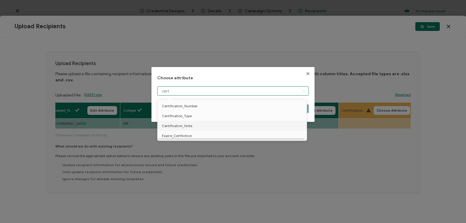
click at [226, 127] on li "Certification_Note" at bounding box center [233, 126] width 154 height 10
type input "Certification_Note"
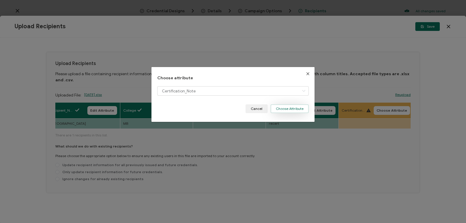
click at [293, 107] on button "Choose Attribute" at bounding box center [290, 108] width 38 height 9
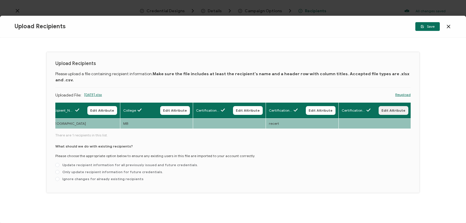
click at [387, 106] on button "Edit Attribute" at bounding box center [394, 110] width 30 height 9
type input "Certification_Note"
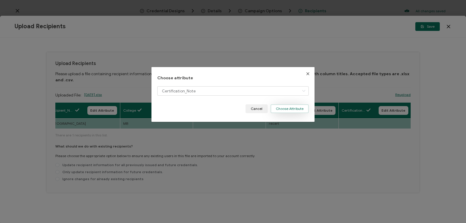
click at [286, 109] on button "Choose Attribute" at bounding box center [290, 108] width 38 height 9
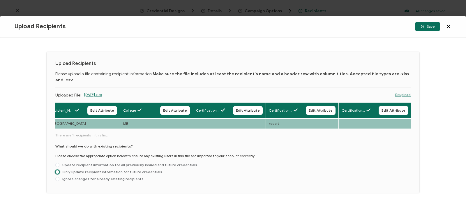
click at [58, 170] on span at bounding box center [57, 172] width 4 height 4
click at [58, 170] on input "Only update recipient information for future credentials." at bounding box center [57, 172] width 4 height 5
radio input "true"
click at [433, 26] on span "Save" at bounding box center [427, 26] width 14 height 3
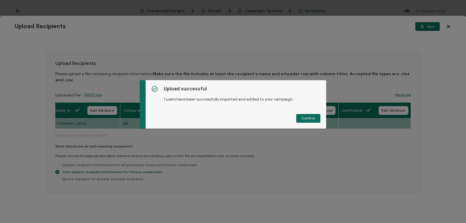
click at [440, 77] on div "Upload successful 1 users have been successfully imported and added to your cam…" at bounding box center [233, 111] width 466 height 223
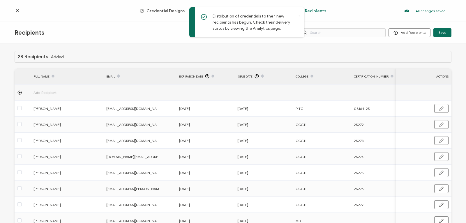
click at [314, 10] on span "Recipients" at bounding box center [315, 11] width 21 height 4
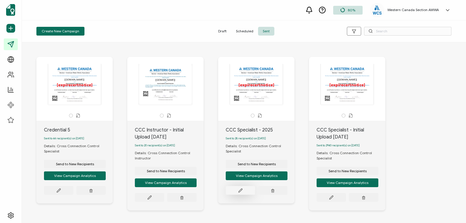
click at [61, 191] on icon at bounding box center [58, 190] width 4 height 4
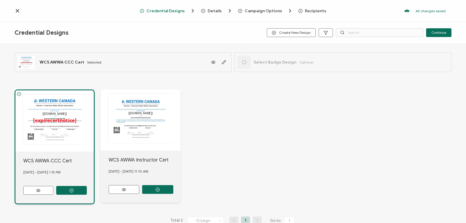
click at [309, 10] on span "Recipients" at bounding box center [315, 11] width 21 height 4
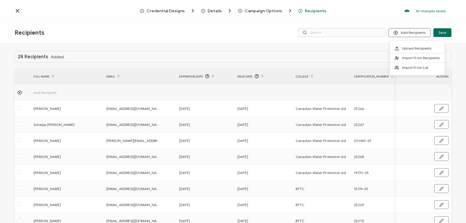
click at [400, 34] on button "Add Recipients" at bounding box center [409, 32] width 42 height 9
click at [400, 48] on span at bounding box center [398, 48] width 7 height 5
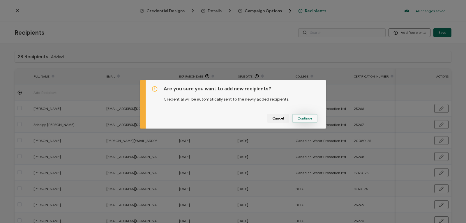
click at [306, 118] on span "Continue" at bounding box center [304, 117] width 15 height 3
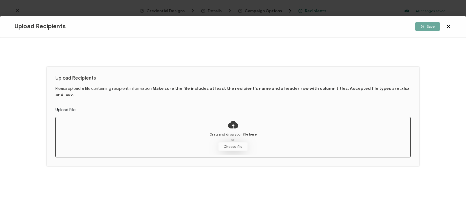
click at [240, 142] on button "Choose file" at bounding box center [232, 146] width 29 height 9
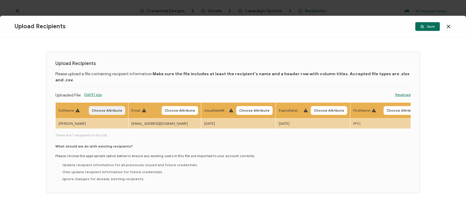
click at [114, 109] on span "Choose Attribute" at bounding box center [107, 110] width 31 height 3
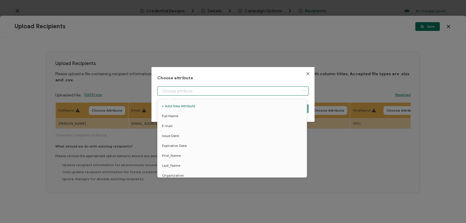
click at [188, 89] on input "dialog" at bounding box center [232, 90] width 151 height 9
click at [183, 116] on li "Full Name" at bounding box center [233, 116] width 154 height 10
type input "Full Name"
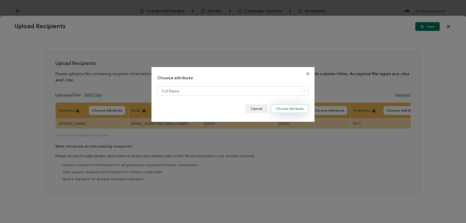
click at [281, 111] on button "Choose Attribute" at bounding box center [290, 108] width 38 height 9
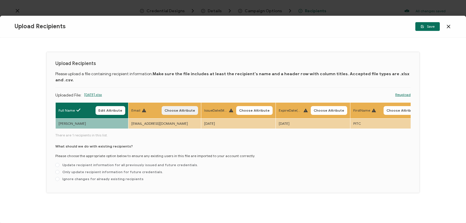
click at [171, 109] on span "Choose Attribute" at bounding box center [180, 110] width 31 height 3
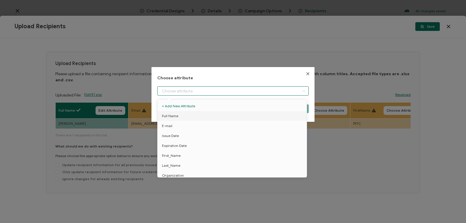
click at [175, 91] on input "dialog" at bounding box center [232, 90] width 151 height 9
click at [174, 127] on li "E-mail" at bounding box center [233, 126] width 154 height 10
type input "E-mail"
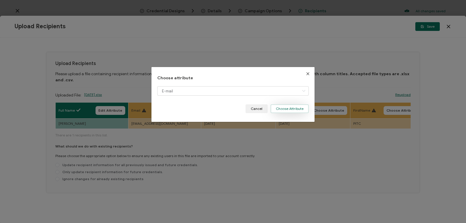
click at [279, 110] on button "Choose Attribute" at bounding box center [290, 108] width 38 height 9
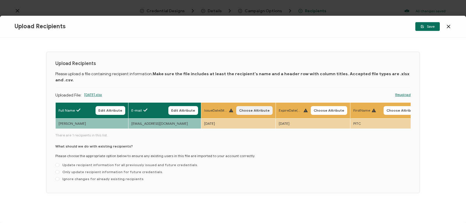
click at [247, 109] on span "Choose Attribute" at bounding box center [254, 110] width 31 height 3
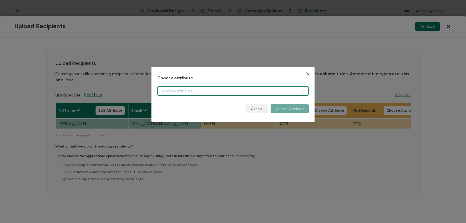
click at [241, 88] on input "dialog" at bounding box center [232, 90] width 151 height 9
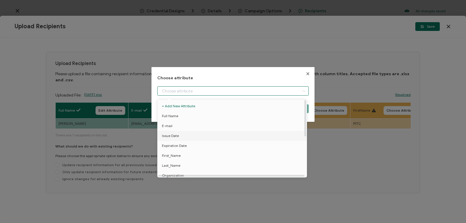
click at [228, 137] on li "Issue Date" at bounding box center [233, 136] width 154 height 10
type input "Issue Date"
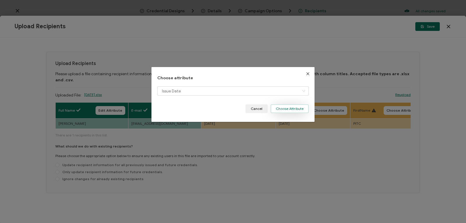
click at [288, 109] on button "Choose Attribute" at bounding box center [290, 108] width 38 height 9
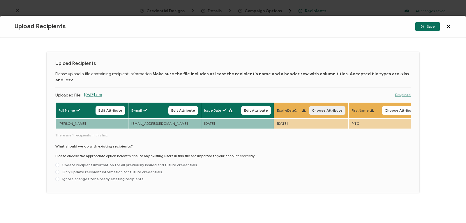
click at [313, 109] on span "Choose Attribute" at bounding box center [327, 110] width 31 height 3
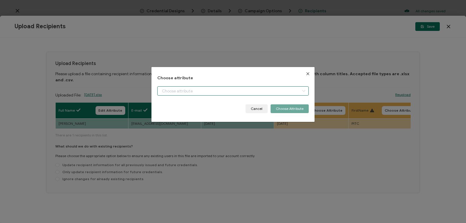
click at [287, 92] on input "dialog" at bounding box center [232, 90] width 151 height 9
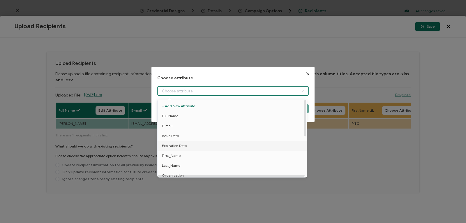
click at [271, 146] on li "Expiration Date" at bounding box center [233, 146] width 154 height 10
type input "Expiration Date"
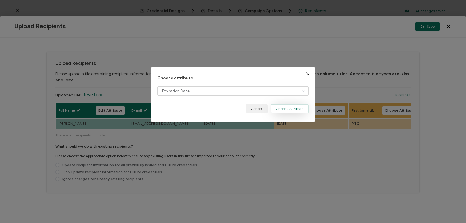
click at [296, 107] on button "Choose Attribute" at bounding box center [290, 108] width 38 height 9
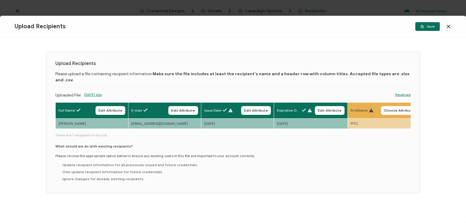
drag, startPoint x: 173, startPoint y: 123, endPoint x: 206, endPoint y: 127, distance: 33.1
click at [206, 127] on div "Full Name Edit Attribute E-mail Edit Attribute Issue Date Edit Attribute Expira…" at bounding box center [232, 143] width 355 height 82
drag, startPoint x: 172, startPoint y: 122, endPoint x: 198, endPoint y: 123, distance: 25.7
click at [198, 123] on div "Full Name Edit Attribute E-mail Edit Attribute Issue Date Edit Attribute Expira…" at bounding box center [232, 115] width 355 height 27
click at [130, 126] on div "Full Name Edit Attribute E-mail Edit Attribute Issue Date Edit Attribute Expira…" at bounding box center [232, 143] width 355 height 82
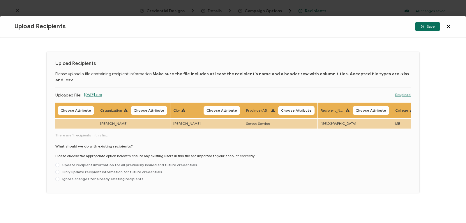
scroll to position [0, 397]
click at [407, 92] on link "Reupload" at bounding box center [402, 94] width 15 height 5
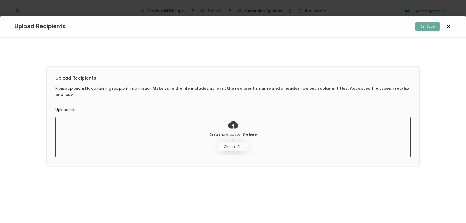
click at [232, 142] on button "Choose file" at bounding box center [232, 146] width 29 height 9
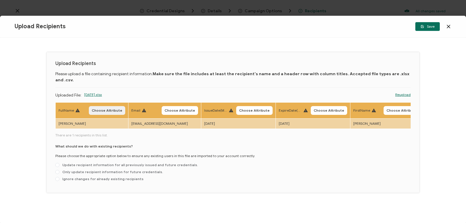
click at [109, 109] on span "Choose Attribute" at bounding box center [107, 110] width 31 height 3
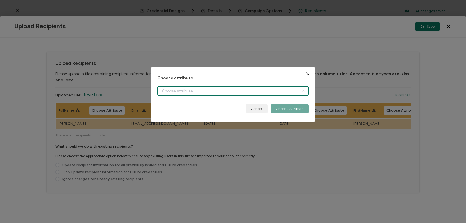
click at [171, 91] on input "dialog" at bounding box center [232, 90] width 151 height 9
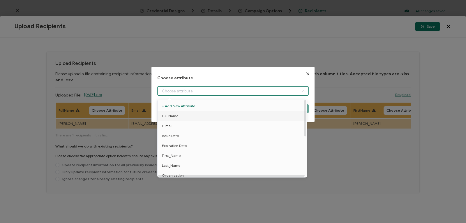
click at [174, 115] on span "Full Name" at bounding box center [170, 116] width 16 height 10
type input "Full Name"
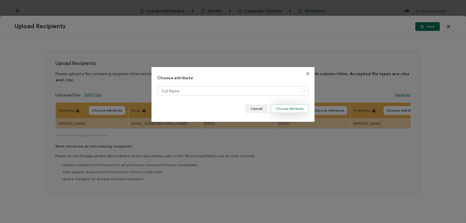
click at [279, 109] on button "Choose Attribute" at bounding box center [290, 108] width 38 height 9
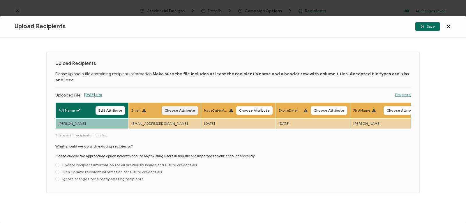
click at [179, 109] on span "Choose Attribute" at bounding box center [180, 110] width 31 height 3
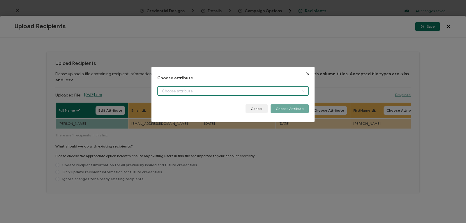
click at [163, 90] on input "dialog" at bounding box center [232, 90] width 151 height 9
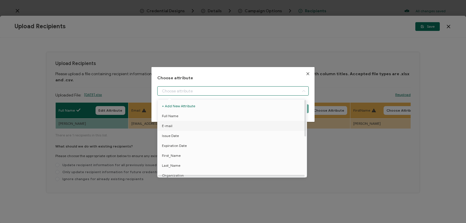
click at [167, 128] on span "E-mail" at bounding box center [167, 126] width 10 height 10
type input "E-mail"
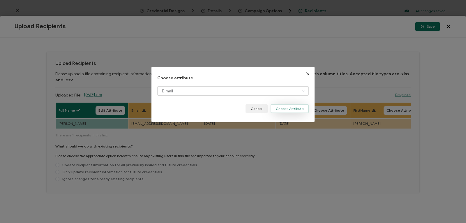
click at [286, 106] on button "Choose Attribute" at bounding box center [290, 108] width 38 height 9
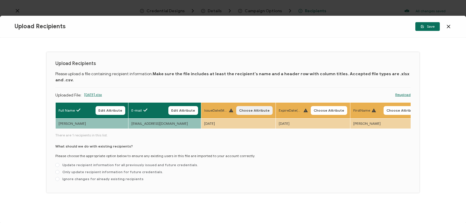
click at [243, 106] on button "Choose Attribute" at bounding box center [254, 110] width 36 height 9
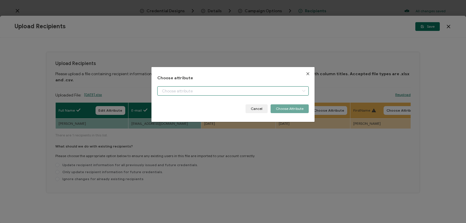
click at [242, 89] on input "dialog" at bounding box center [232, 90] width 151 height 9
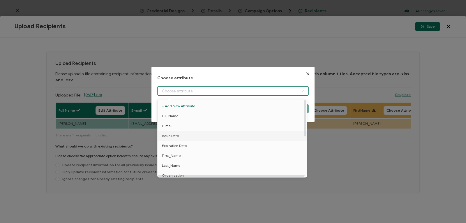
click at [227, 135] on li "Issue Date" at bounding box center [233, 136] width 154 height 10
type input "Issue Date"
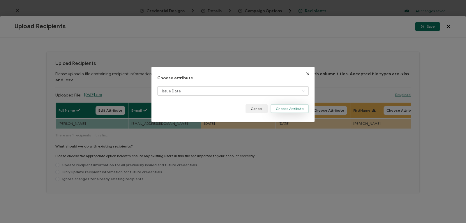
click at [291, 108] on button "Choose Attribute" at bounding box center [290, 108] width 38 height 9
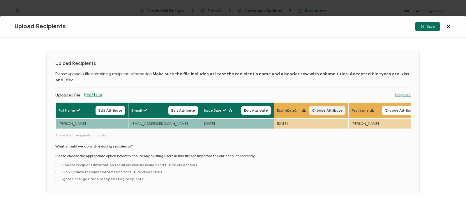
click at [316, 109] on span "Choose Attribute" at bounding box center [327, 110] width 31 height 3
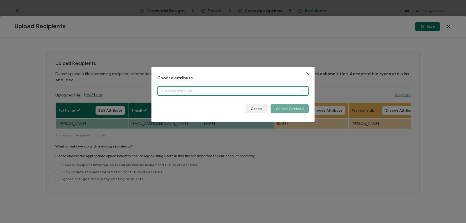
click at [253, 90] on input "dialog" at bounding box center [232, 90] width 151 height 9
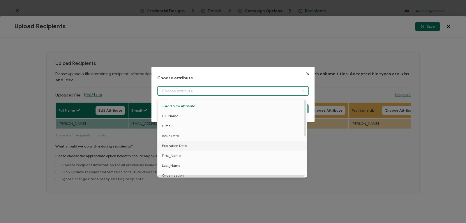
click at [231, 145] on li "Expiration Date" at bounding box center [233, 146] width 154 height 10
type input "Expiration Date"
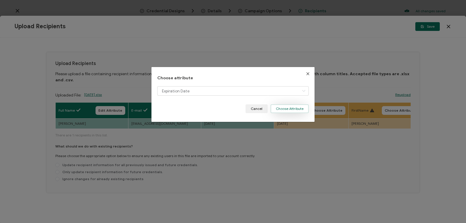
click at [292, 107] on button "Choose Attribute" at bounding box center [290, 108] width 38 height 9
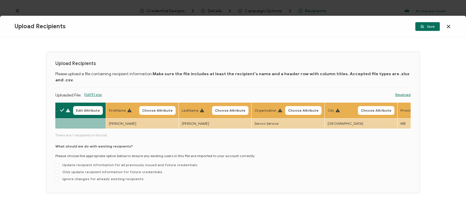
scroll to position [0, 243]
click at [162, 109] on span "Choose Attribute" at bounding box center [156, 110] width 31 height 3
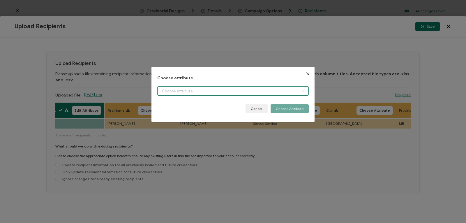
click at [172, 89] on input "dialog" at bounding box center [232, 90] width 151 height 9
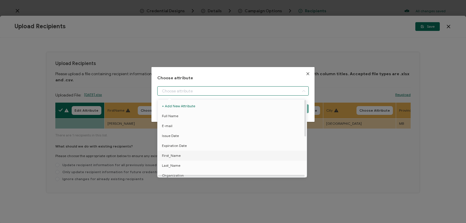
click at [173, 155] on span "First_Name" at bounding box center [171, 156] width 19 height 10
type input "First_Name"
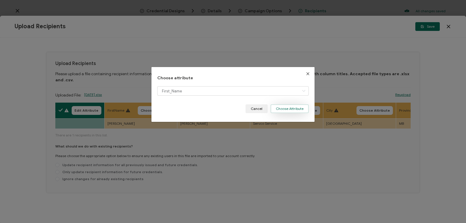
click at [287, 111] on button "Choose Attribute" at bounding box center [290, 108] width 38 height 9
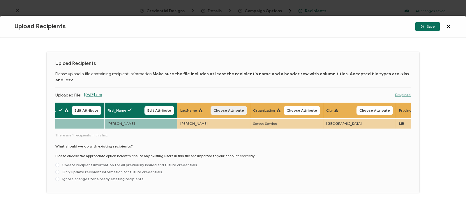
click at [227, 109] on span "Choose Attribute" at bounding box center [228, 110] width 31 height 3
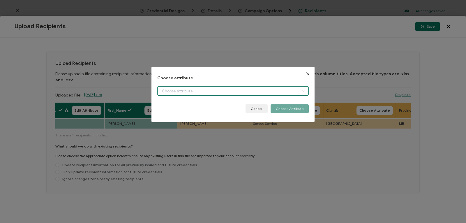
click at [202, 88] on input "dialog" at bounding box center [232, 90] width 151 height 9
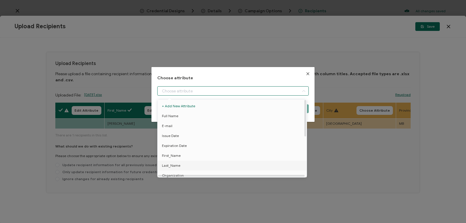
click at [181, 164] on li "Last_Name" at bounding box center [233, 165] width 154 height 10
type input "Last_Name"
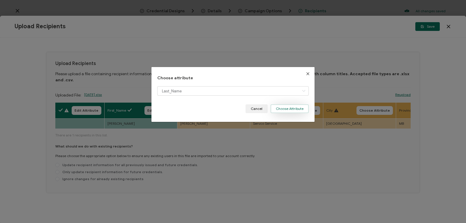
click at [289, 107] on button "Choose Attribute" at bounding box center [290, 108] width 38 height 9
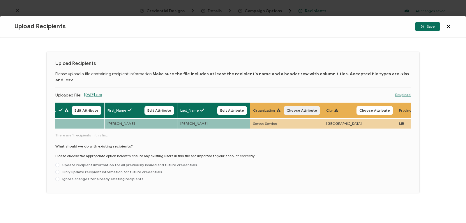
click at [290, 109] on span "Choose Attribute" at bounding box center [302, 110] width 31 height 3
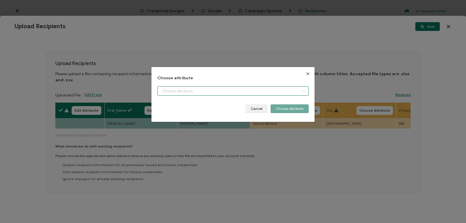
click at [282, 89] on input "dialog" at bounding box center [232, 90] width 151 height 9
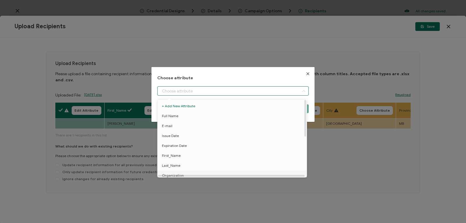
click at [255, 174] on li "Organization" at bounding box center [233, 175] width 154 height 10
type input "Organization"
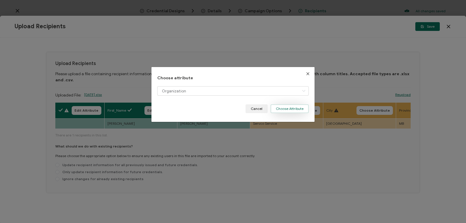
click at [297, 105] on button "Choose Attribute" at bounding box center [290, 108] width 38 height 9
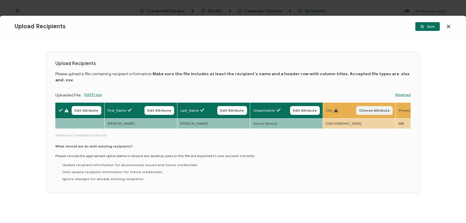
click at [376, 109] on span "Choose Attribute" at bounding box center [374, 110] width 31 height 3
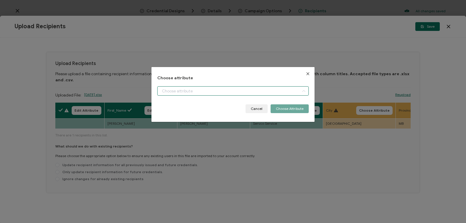
click at [294, 92] on input "dialog" at bounding box center [232, 90] width 151 height 9
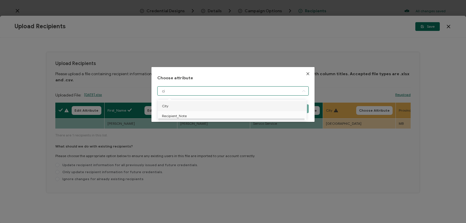
click at [233, 103] on li "City" at bounding box center [233, 106] width 154 height 10
type input "City"
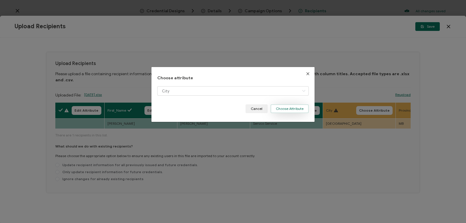
click at [282, 108] on button "Choose Attribute" at bounding box center [290, 108] width 38 height 9
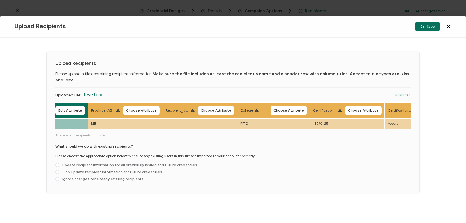
scroll to position [0, 549]
click at [148, 109] on span "Choose Attribute" at bounding box center [143, 110] width 31 height 3
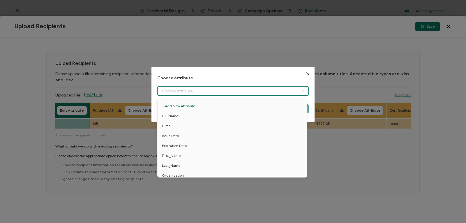
click at [164, 91] on input "dialog" at bounding box center [232, 90] width 151 height 9
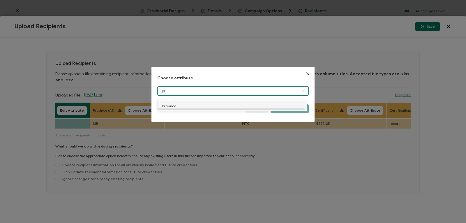
click at [165, 103] on span "Province" at bounding box center [169, 106] width 14 height 10
type input "Province"
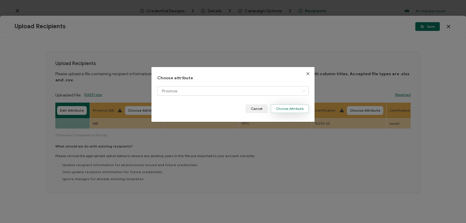
click at [280, 107] on button "Choose Attribute" at bounding box center [290, 108] width 38 height 9
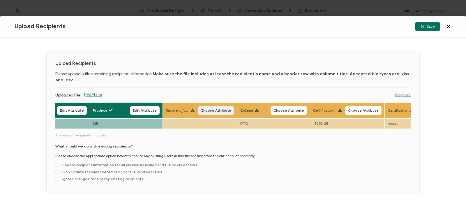
click at [213, 109] on span "Choose Attribute" at bounding box center [216, 110] width 31 height 3
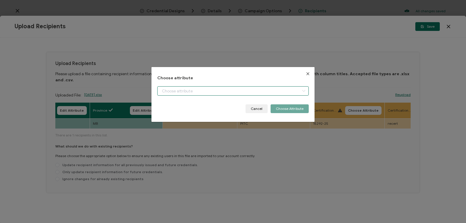
click at [203, 90] on input "dialog" at bounding box center [232, 90] width 151 height 9
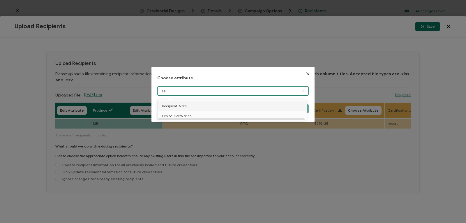
click at [185, 105] on span "Recipient_Note" at bounding box center [174, 106] width 25 height 10
type input "Recipient_Note"
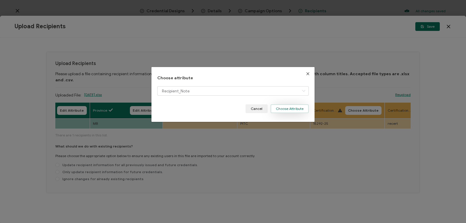
click at [282, 107] on button "Choose Attribute" at bounding box center [290, 108] width 38 height 9
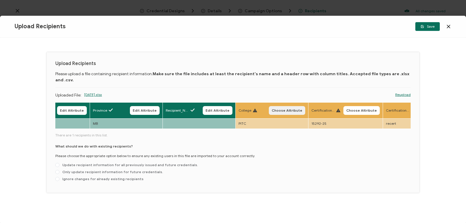
click at [285, 109] on span "Choose Attribute" at bounding box center [287, 110] width 31 height 3
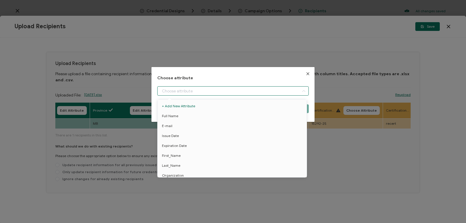
click at [273, 89] on input "dialog" at bounding box center [232, 90] width 151 height 9
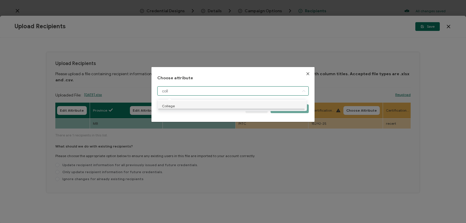
click at [235, 109] on li "College" at bounding box center [233, 106] width 154 height 10
type input "College"
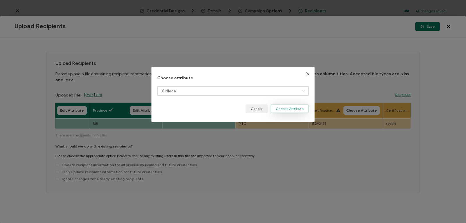
click at [289, 108] on button "Choose Attribute" at bounding box center [290, 108] width 38 height 9
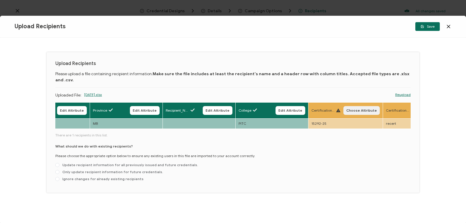
click at [348, 109] on span "Choose Attribute" at bounding box center [361, 110] width 31 height 3
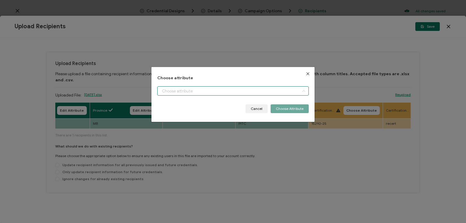
click at [276, 92] on input "dialog" at bounding box center [232, 90] width 151 height 9
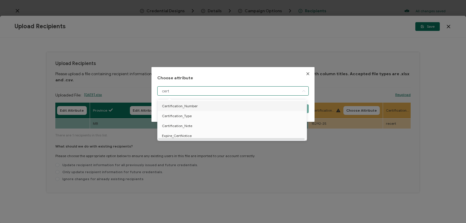
click at [245, 104] on li "Certification_Number" at bounding box center [233, 106] width 154 height 10
type input "Certification_Number"
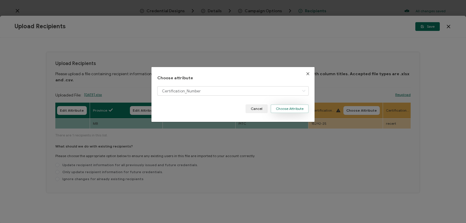
click at [299, 107] on button "Choose Attribute" at bounding box center [290, 108] width 38 height 9
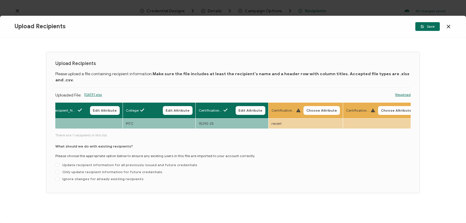
scroll to position [0, 664]
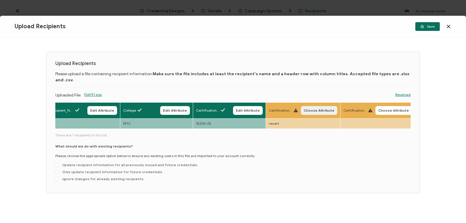
click at [315, 106] on button "Choose Attribute" at bounding box center [319, 110] width 36 height 9
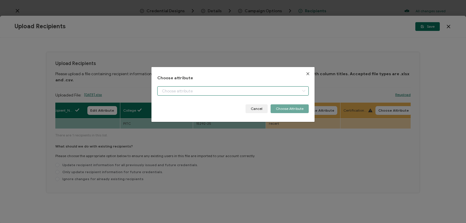
click at [291, 89] on input "dialog" at bounding box center [232, 90] width 151 height 9
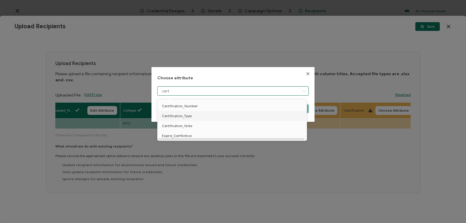
click at [252, 118] on li "Certification_Type" at bounding box center [233, 116] width 154 height 10
type input "Certification_Type"
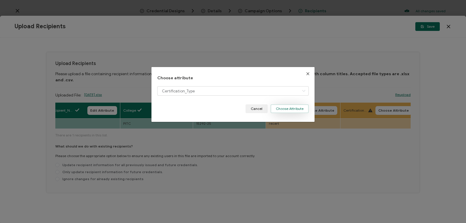
click at [285, 109] on button "Choose Attribute" at bounding box center [290, 108] width 38 height 9
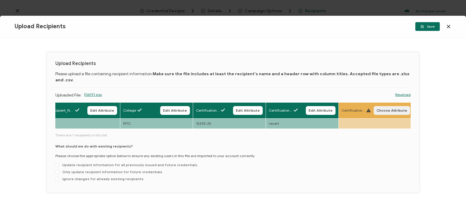
click at [383, 109] on span "Choose Attribute" at bounding box center [392, 110] width 31 height 3
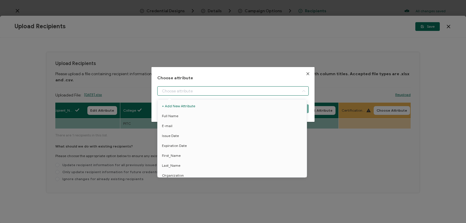
click at [282, 92] on input "dialog" at bounding box center [232, 90] width 151 height 9
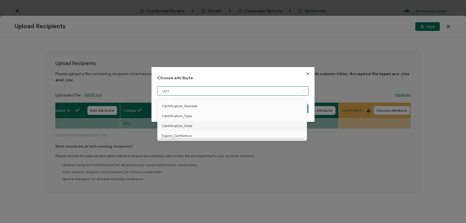
click at [250, 126] on li "Certification_Note" at bounding box center [233, 126] width 154 height 10
type input "Certification_Note"
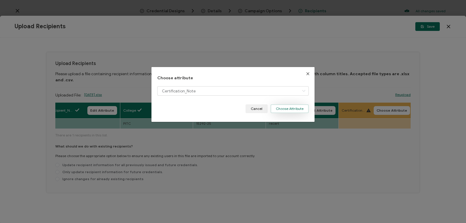
click at [285, 111] on button "Choose Attribute" at bounding box center [290, 108] width 38 height 9
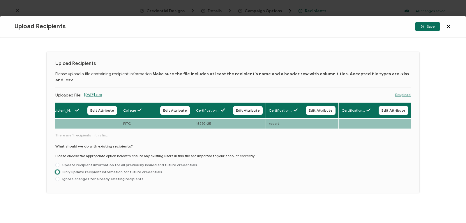
click at [58, 170] on span at bounding box center [57, 172] width 4 height 4
click at [58, 170] on input "Only update recipient information for future credentials." at bounding box center [57, 172] width 4 height 5
radio input "true"
click at [426, 26] on span "Save" at bounding box center [427, 26] width 14 height 3
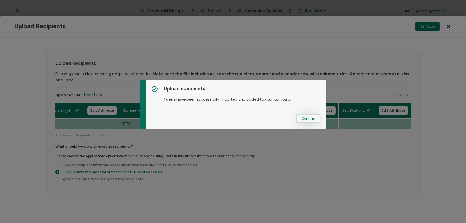
click at [307, 118] on span "Confirm" at bounding box center [308, 117] width 14 height 3
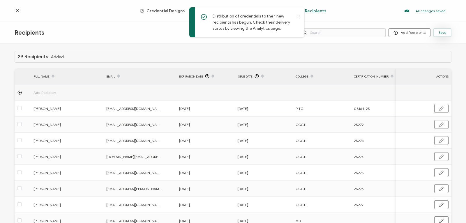
click at [436, 30] on button "Save" at bounding box center [442, 32] width 18 height 9
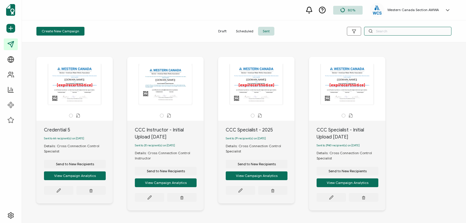
click at [375, 31] on input "text" at bounding box center [407, 31] width 87 height 9
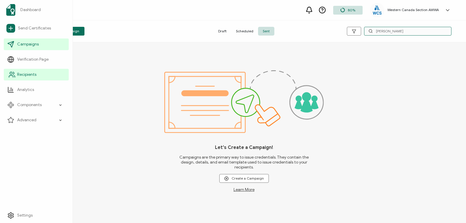
type input "[PERSON_NAME]"
click at [13, 72] on icon at bounding box center [11, 74] width 7 height 7
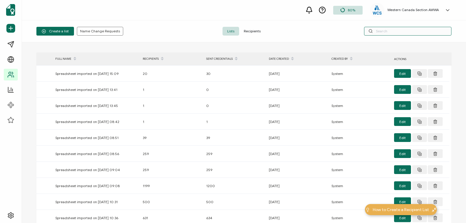
click at [385, 30] on input "text" at bounding box center [407, 31] width 87 height 9
click at [377, 33] on input "text" at bounding box center [407, 31] width 87 height 9
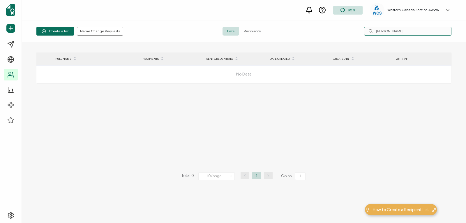
type input "[PERSON_NAME]"
click at [251, 30] on span "Recipients" at bounding box center [252, 31] width 26 height 9
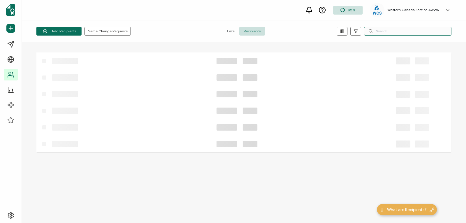
click at [384, 30] on input "text" at bounding box center [407, 31] width 87 height 9
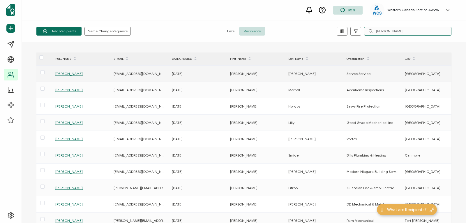
type input "[PERSON_NAME]"
click at [70, 73] on span "[PERSON_NAME]" at bounding box center [68, 73] width 27 height 4
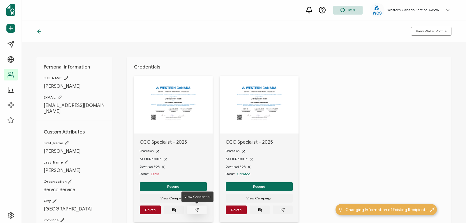
click at [195, 208] on icon "paper plane outline" at bounding box center [197, 209] width 5 height 5
click at [282, 209] on icon "paper plane outline" at bounding box center [282, 209] width 5 height 5
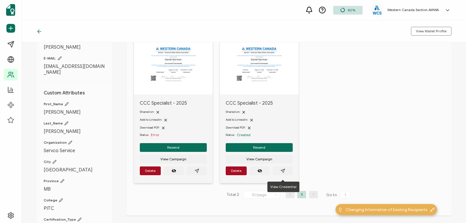
scroll to position [36, 0]
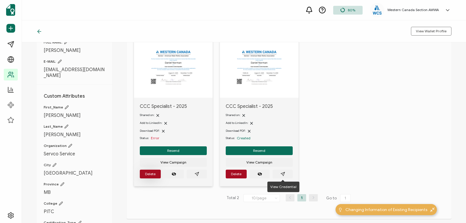
click at [147, 174] on span "Delete" at bounding box center [150, 173] width 10 height 3
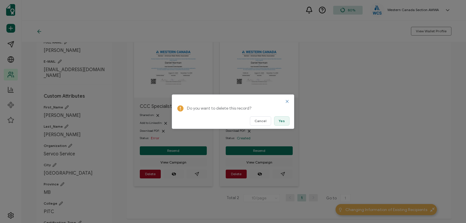
click at [277, 120] on button "Yes" at bounding box center [281, 120] width 15 height 9
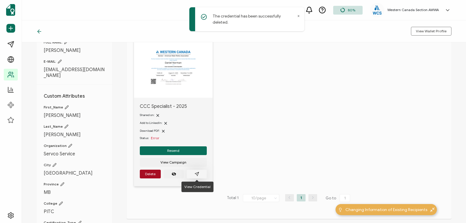
click at [196, 172] on icon "paper plane outline" at bounding box center [197, 174] width 5 height 5
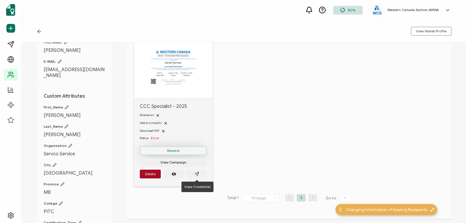
click at [175, 149] on span "Resend" at bounding box center [173, 150] width 12 height 3
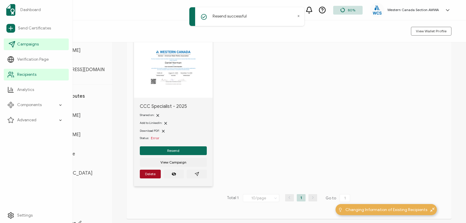
click at [26, 45] on span "Campaigns" at bounding box center [28, 44] width 22 height 6
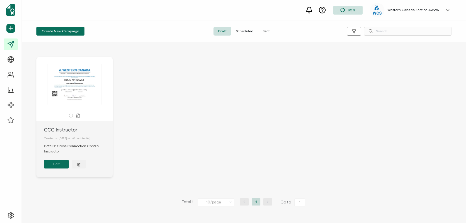
click at [266, 30] on span "Sent" at bounding box center [266, 31] width 16 height 9
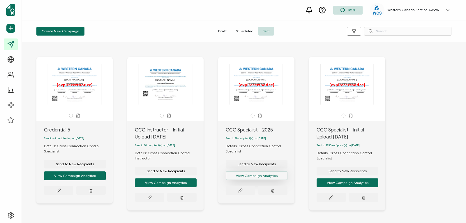
click at [106, 176] on button "View Campaign Analytics" at bounding box center [75, 175] width 62 height 9
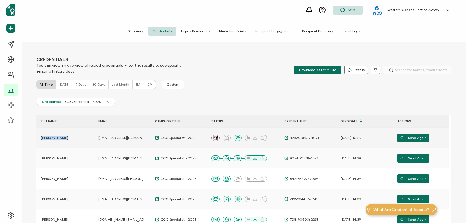
drag, startPoint x: 65, startPoint y: 138, endPoint x: 40, endPoint y: 138, distance: 24.2
click at [40, 138] on div "[PERSON_NAME]" at bounding box center [65, 137] width 58 height 5
copy span "[PERSON_NAME]"
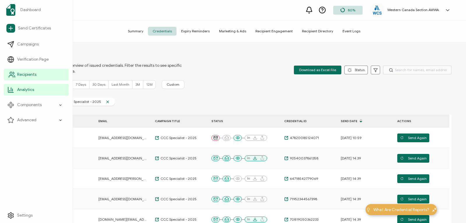
click at [32, 72] on span "Recipients" at bounding box center [26, 75] width 19 height 6
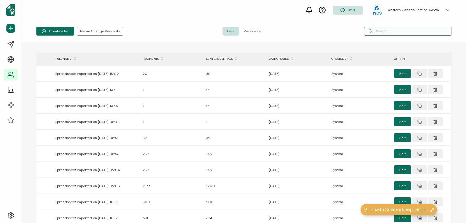
click at [399, 29] on input "text" at bounding box center [407, 31] width 87 height 9
paste input "[PERSON_NAME]"
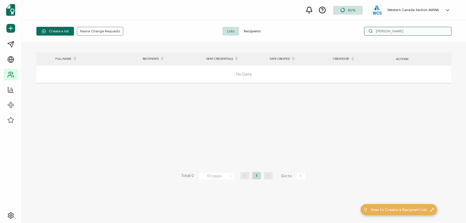
type input "[PERSON_NAME]"
click at [257, 30] on span "Recipients" at bounding box center [252, 31] width 26 height 9
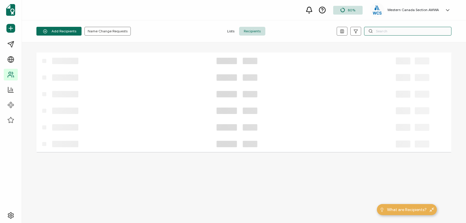
click at [378, 31] on input "text" at bounding box center [407, 31] width 87 height 9
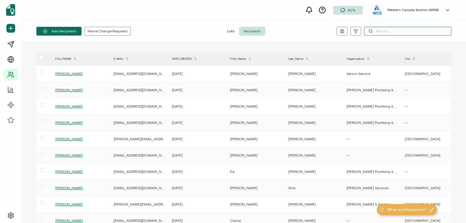
paste input "[PERSON_NAME]"
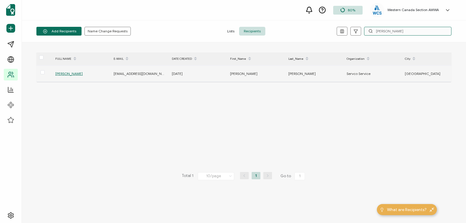
type input "[PERSON_NAME]"
click at [74, 73] on span "[PERSON_NAME]" at bounding box center [68, 73] width 27 height 4
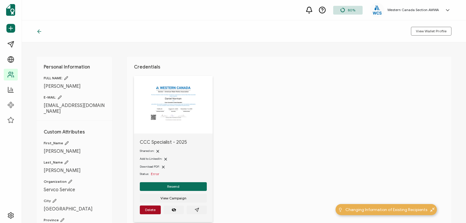
click at [60, 96] on icon at bounding box center [60, 97] width 4 height 4
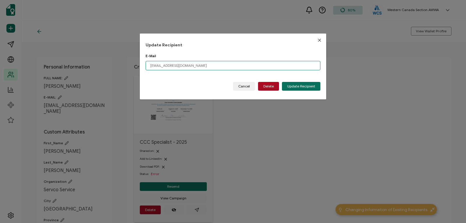
click at [183, 67] on input "[EMAIL_ADDRESS][DOMAIN_NAME]" at bounding box center [233, 65] width 175 height 9
type input "a"
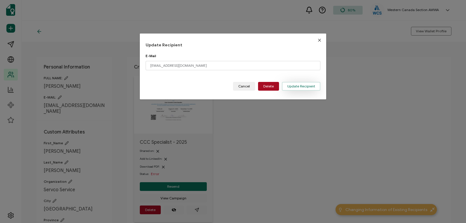
click at [311, 87] on span "Update Recipient" at bounding box center [301, 85] width 28 height 3
type input "[EMAIL_ADDRESS][DOMAIN_NAME]"
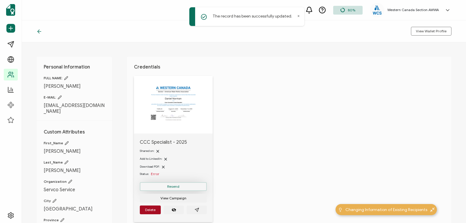
click at [158, 186] on button "Resend" at bounding box center [173, 186] width 67 height 9
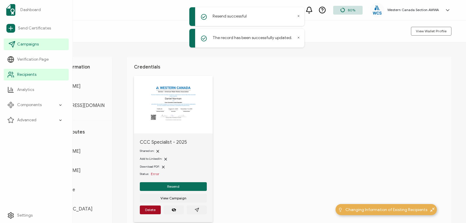
click at [22, 44] on span "Campaigns" at bounding box center [28, 44] width 22 height 6
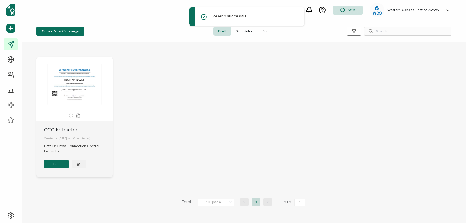
click at [262, 31] on span "Sent" at bounding box center [266, 31] width 16 height 9
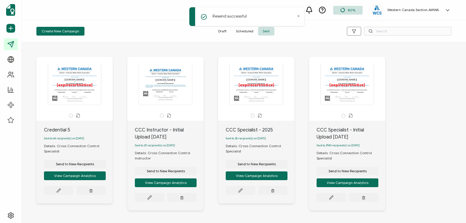
click at [298, 15] on icon at bounding box center [298, 15] width 1 height 1
click at [255, 96] on div "The recipient’s full name, which will be automatically filled based on the info…" at bounding box center [256, 84] width 61 height 41
click at [61, 191] on icon at bounding box center [58, 190] width 4 height 4
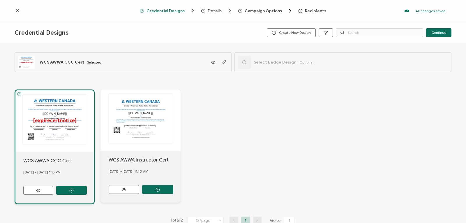
click at [308, 10] on span "Recipients" at bounding box center [315, 11] width 21 height 4
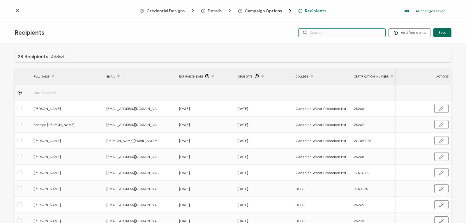
click at [351, 32] on input "text" at bounding box center [341, 32] width 87 height 9
paste input "[PERSON_NAME]"
type input "[PERSON_NAME]"
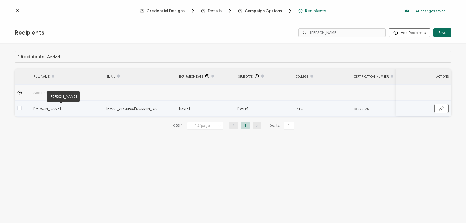
click at [44, 108] on span "[PERSON_NAME]" at bounding box center [60, 108] width 55 height 7
click at [20, 108] on span at bounding box center [19, 108] width 4 height 4
click at [22, 106] on input "checkbox" at bounding box center [22, 106] width 0 height 0
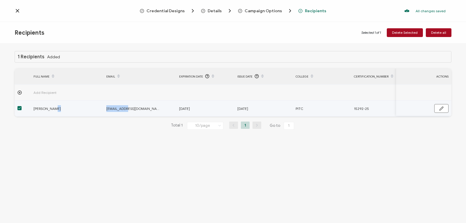
drag, startPoint x: 53, startPoint y: 116, endPoint x: 126, endPoint y: 113, distance: 72.9
click at [126, 113] on tr "[PERSON_NAME] [PERSON_NAME][EMAIL_ADDRESS][DOMAIN_NAME] [DATE] [DATE] PITC 1529…" at bounding box center [327, 108] width 625 height 16
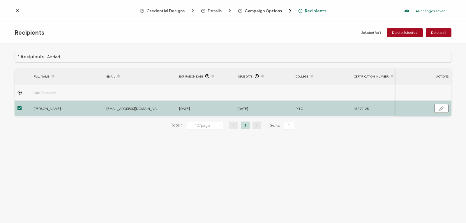
click at [96, 118] on div "1 Recipients Added FULL NAME EMAIL Expiration Date Issue Date College Certifica…" at bounding box center [233, 95] width 437 height 88
click at [19, 11] on icon at bounding box center [18, 11] width 6 height 6
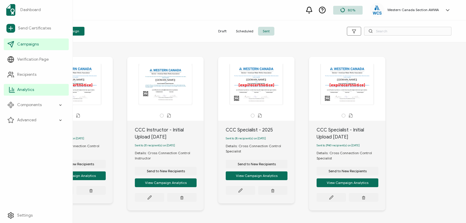
click at [27, 89] on span "Analytics" at bounding box center [25, 90] width 17 height 6
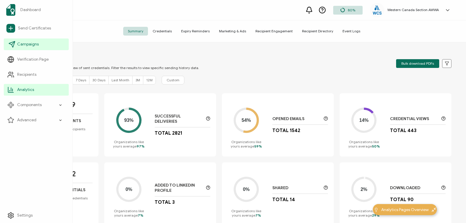
click at [30, 41] on link "Campaigns" at bounding box center [36, 44] width 65 height 12
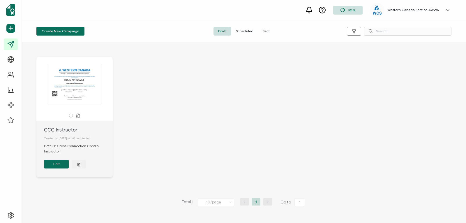
click at [265, 31] on span "Sent" at bounding box center [266, 31] width 16 height 9
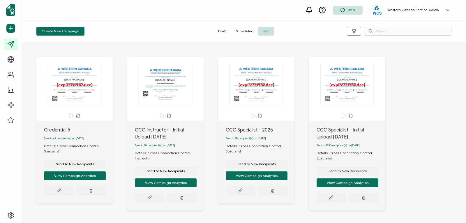
click at [257, 92] on div "The recipient’s full name, which will be automatically filled based on the info…" at bounding box center [256, 84] width 61 height 41
click at [106, 177] on button "View Campaign Analytics" at bounding box center [75, 175] width 62 height 9
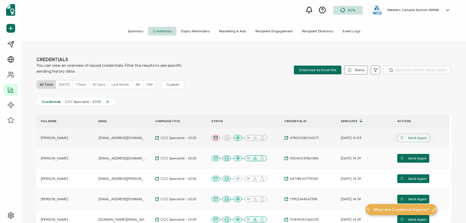
click at [413, 137] on span "Send Again" at bounding box center [413, 137] width 26 height 9
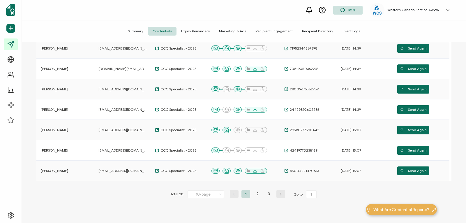
scroll to position [181, 0]
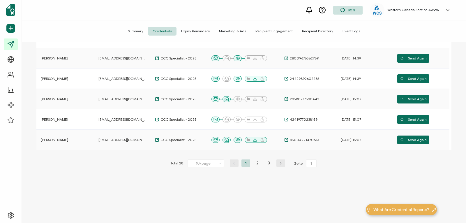
click at [280, 161] on icon "button" at bounding box center [280, 162] width 9 height 3
click at [280, 160] on button "button" at bounding box center [280, 162] width 9 height 7
type input "3"
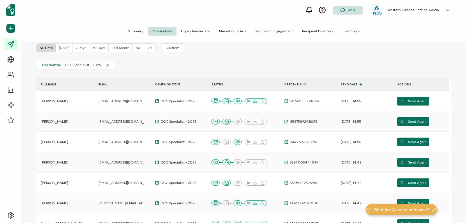
scroll to position [15, 0]
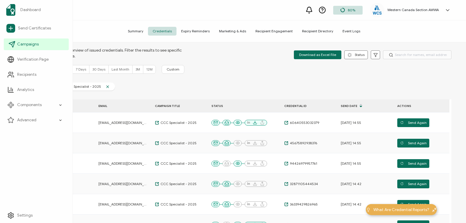
click at [26, 43] on span "Campaigns" at bounding box center [28, 44] width 22 height 6
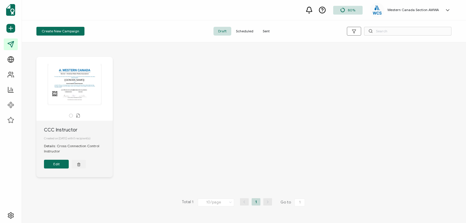
click at [266, 32] on span "Sent" at bounding box center [266, 31] width 16 height 9
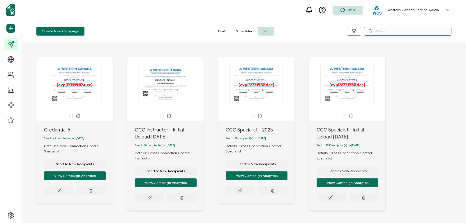
click at [386, 33] on input "text" at bounding box center [407, 31] width 87 height 9
paste input "[PERSON_NAME]"
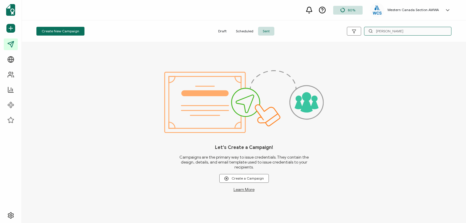
type input "[PERSON_NAME]"
click at [270, 30] on span "Sent" at bounding box center [266, 31] width 16 height 9
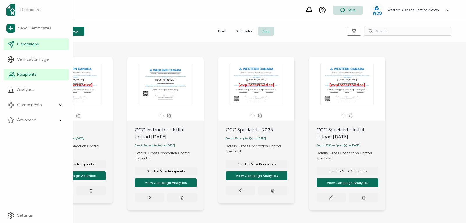
click at [9, 75] on icon at bounding box center [11, 74] width 7 height 7
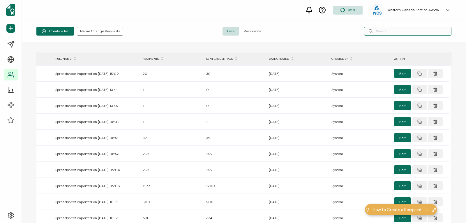
click at [386, 31] on input "text" at bounding box center [407, 31] width 87 height 9
paste input "[PERSON_NAME]"
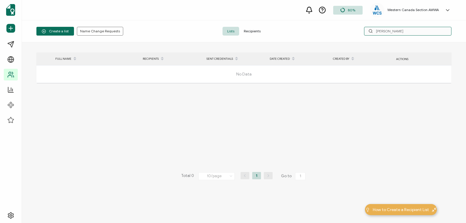
drag, startPoint x: 407, startPoint y: 33, endPoint x: 351, endPoint y: 26, distance: 56.0
click at [351, 26] on div "Create a list Name Change Requests Lists Recipients Ciaran Hamilton" at bounding box center [244, 31] width 444 height 22
paste input "[EMAIL_ADDRESS][DOMAIN_NAME]"
type input "[EMAIL_ADDRESS][DOMAIN_NAME]"
click at [247, 28] on span "Recipients" at bounding box center [252, 31] width 26 height 9
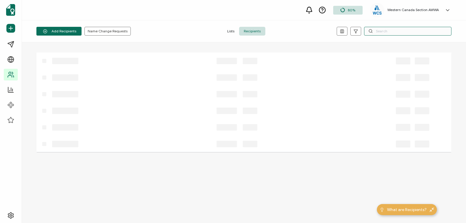
click at [381, 30] on input "text" at bounding box center [407, 31] width 87 height 9
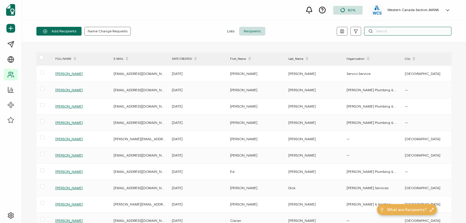
paste input "[EMAIL_ADDRESS][DOMAIN_NAME]"
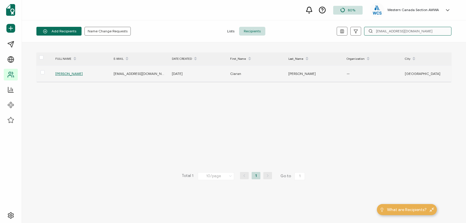
type input "[EMAIL_ADDRESS][DOMAIN_NAME]"
click at [70, 73] on span "[PERSON_NAME]" at bounding box center [68, 73] width 27 height 4
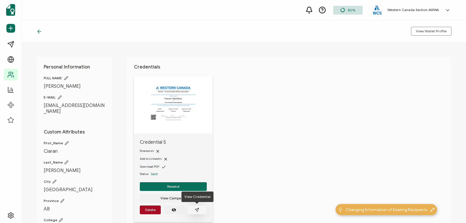
click at [197, 211] on icon "paper plane outline" at bounding box center [197, 210] width 4 height 4
click at [196, 209] on icon "paper plane outline" at bounding box center [197, 210] width 4 height 4
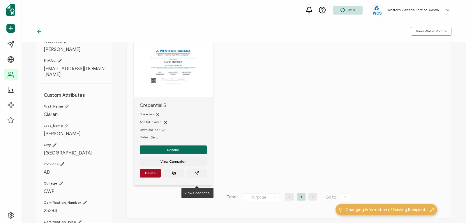
scroll to position [40, 0]
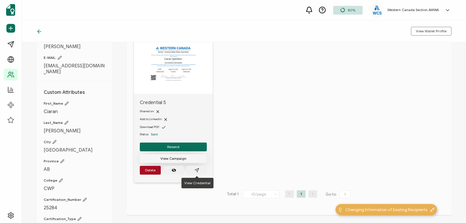
click at [188, 159] on button "View Campaign" at bounding box center [173, 158] width 67 height 9
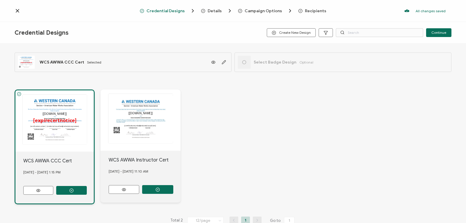
click at [310, 10] on span "Recipients" at bounding box center [315, 11] width 21 height 4
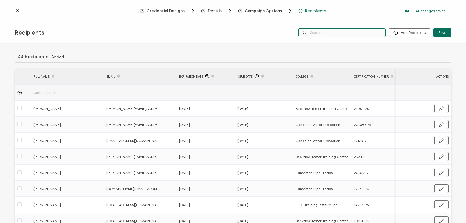
click at [365, 31] on input "text" at bounding box center [341, 32] width 87 height 9
paste input "[EMAIL_ADDRESS][DOMAIN_NAME]"
type input "[EMAIL_ADDRESS][DOMAIN_NAME]"
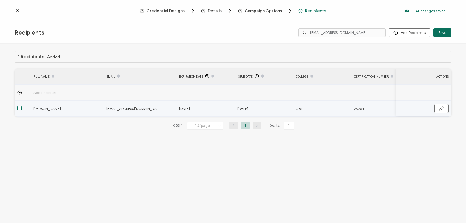
click at [21, 107] on span at bounding box center [19, 108] width 4 height 4
click at [22, 106] on input "checkbox" at bounding box center [22, 106] width 0 height 0
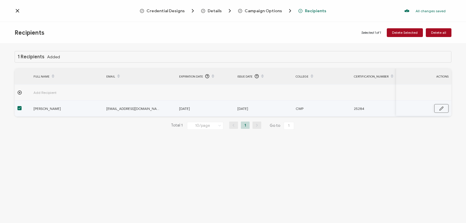
click at [440, 106] on icon "button" at bounding box center [441, 108] width 4 height 4
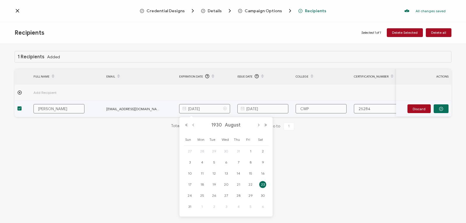
drag, startPoint x: 210, startPoint y: 108, endPoint x: 207, endPoint y: 106, distance: 3.7
click at [207, 106] on input "August 23, 1930" at bounding box center [204, 108] width 51 height 9
type input "August 23, 2030"
click at [440, 109] on icon "button" at bounding box center [441, 109] width 4 height 4
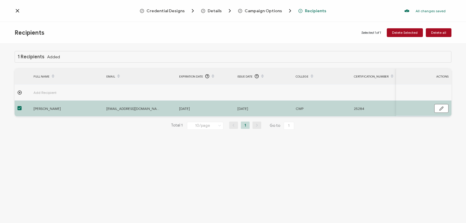
click at [19, 10] on icon at bounding box center [18, 11] width 6 height 6
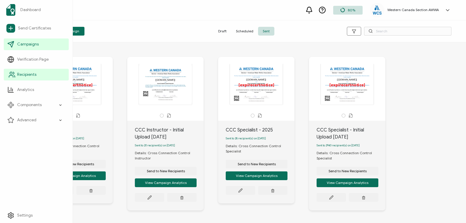
click at [40, 75] on link "Recipients" at bounding box center [36, 75] width 65 height 12
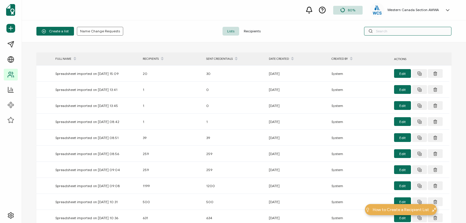
click at [385, 34] on input "text" at bounding box center [407, 31] width 87 height 9
paste input "[EMAIL_ADDRESS][DOMAIN_NAME]"
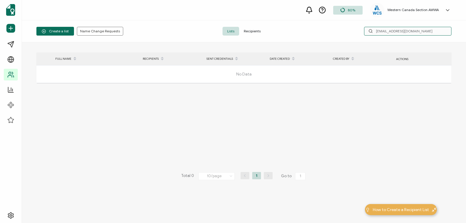
type input "[EMAIL_ADDRESS][DOMAIN_NAME]"
click at [255, 28] on span "Recipients" at bounding box center [252, 31] width 26 height 9
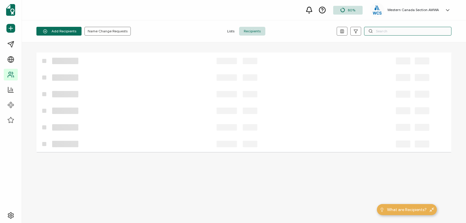
click at [378, 30] on input "text" at bounding box center [407, 31] width 87 height 9
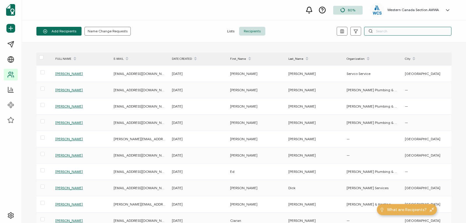
paste input "[EMAIL_ADDRESS][DOMAIN_NAME]"
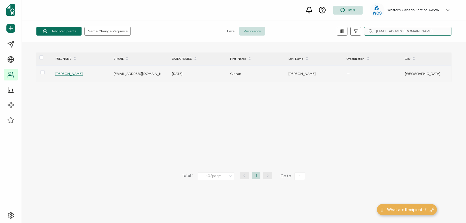
type input "[EMAIL_ADDRESS][DOMAIN_NAME]"
click at [66, 73] on span "[PERSON_NAME]" at bounding box center [68, 73] width 27 height 4
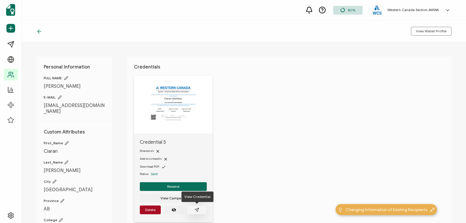
click at [199, 210] on button "button" at bounding box center [197, 209] width 20 height 9
click at [171, 185] on span "Resend" at bounding box center [173, 186] width 12 height 3
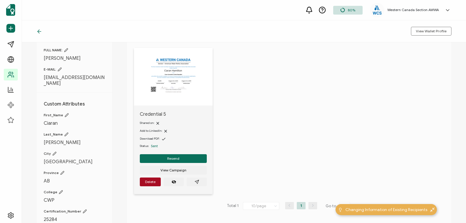
scroll to position [29, 0]
click at [199, 181] on icon "paper plane outline" at bounding box center [197, 181] width 5 height 5
click at [38, 30] on icon at bounding box center [39, 32] width 6 height 6
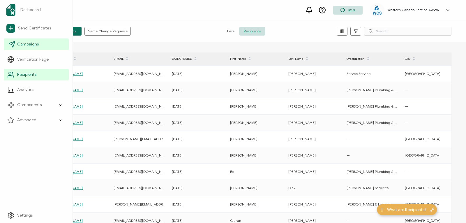
click at [26, 43] on span "Campaigns" at bounding box center [28, 44] width 22 height 6
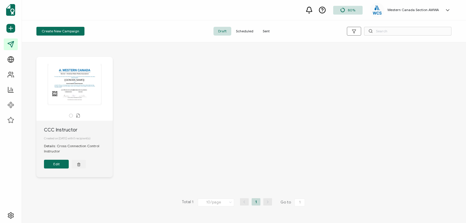
click at [262, 31] on span "Sent" at bounding box center [266, 31] width 16 height 9
